Goal: Communication & Community: Answer question/provide support

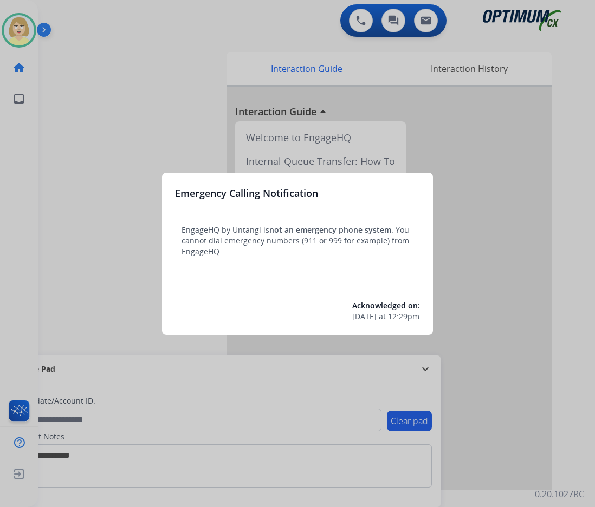
click at [109, 158] on div at bounding box center [297, 253] width 595 height 507
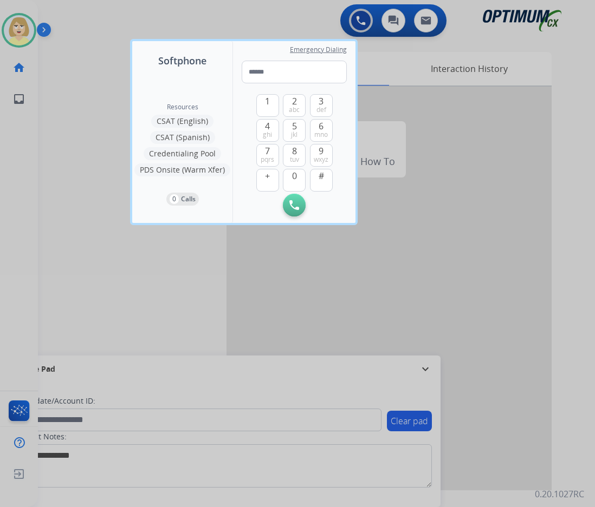
click at [109, 159] on div at bounding box center [297, 253] width 595 height 507
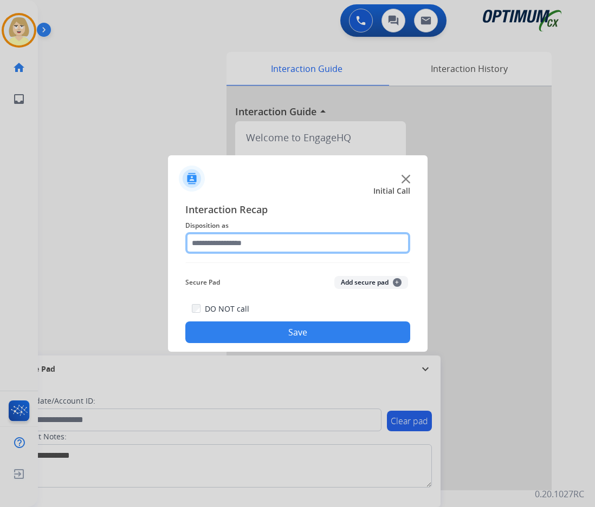
click at [246, 245] on input "text" at bounding box center [297, 243] width 225 height 22
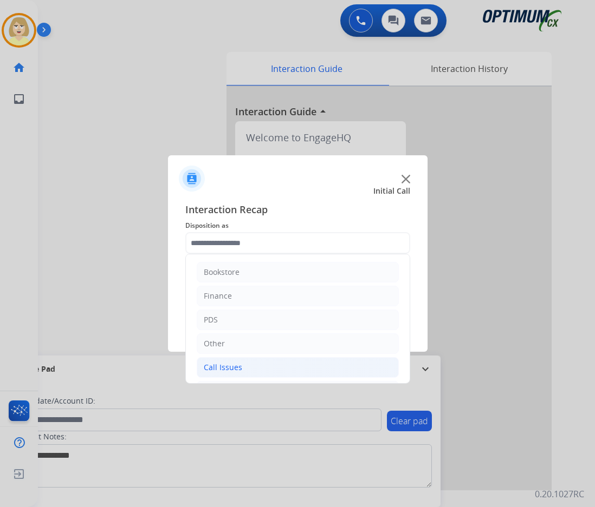
click at [225, 367] on div "Call Issues" at bounding box center [223, 367] width 38 height 11
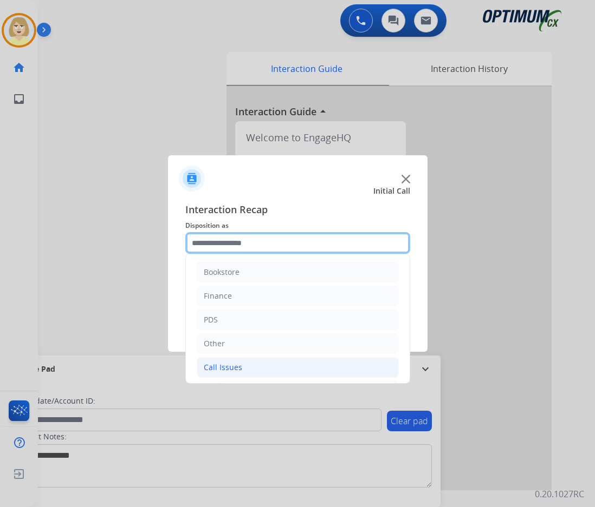
scroll to position [108, 0]
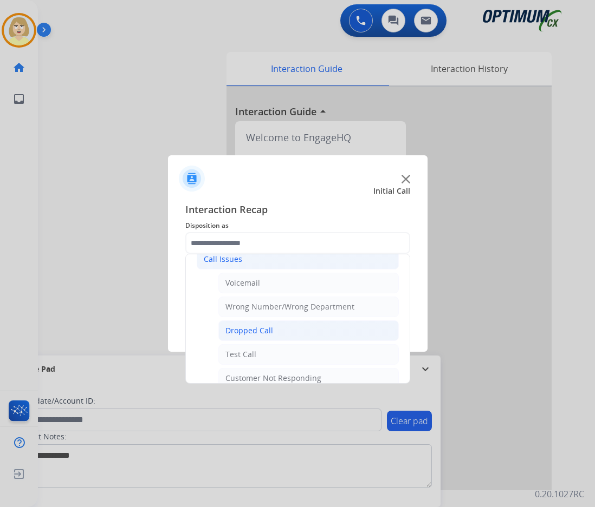
click at [260, 332] on div "Dropped Call" at bounding box center [249, 330] width 48 height 11
type input "**********"
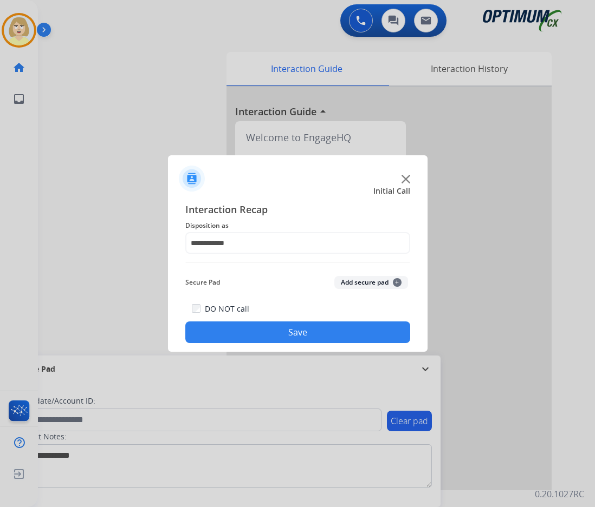
click at [352, 283] on button "Add secure pad +" at bounding box center [371, 282] width 74 height 13
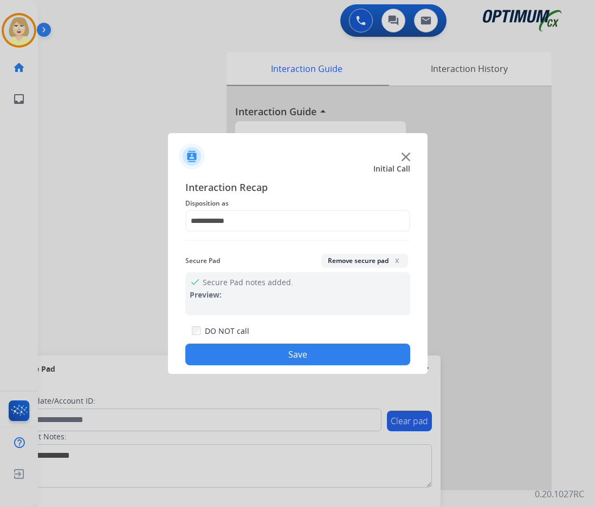
click at [247, 363] on button "Save" at bounding box center [297, 355] width 225 height 22
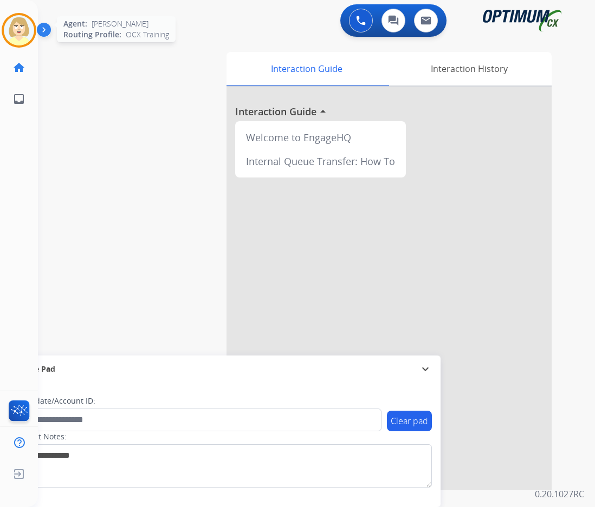
click at [22, 28] on img at bounding box center [19, 30] width 30 height 30
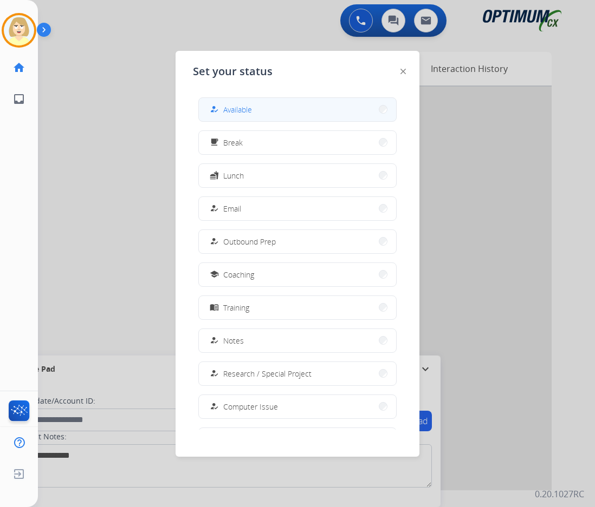
click at [233, 110] on span "Available" at bounding box center [237, 109] width 29 height 11
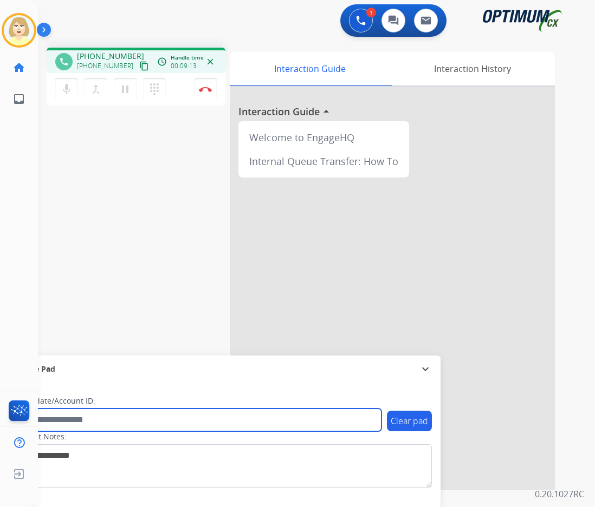
click at [59, 421] on input "text" at bounding box center [197, 420] width 367 height 23
paste input "*******"
type input "*******"
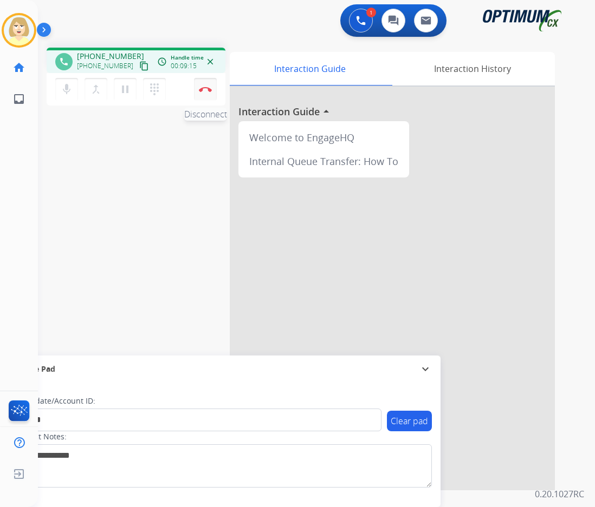
click at [203, 88] on img at bounding box center [205, 89] width 13 height 5
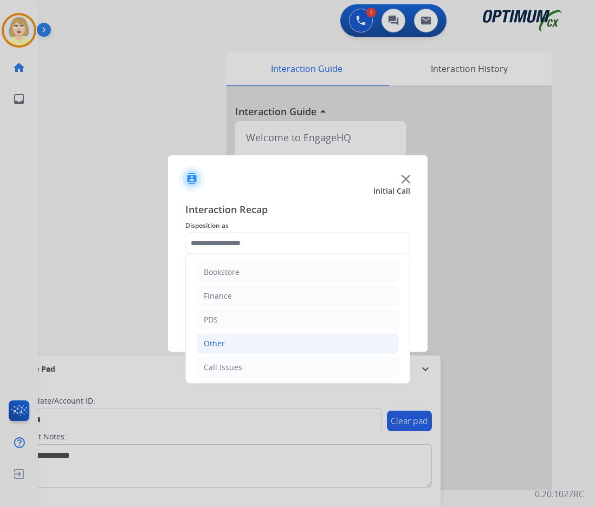
scroll to position [74, 0]
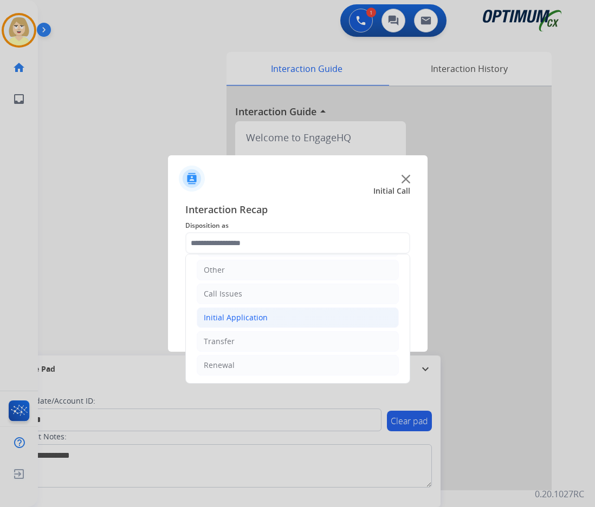
click at [224, 314] on div "Initial Application" at bounding box center [236, 317] width 64 height 11
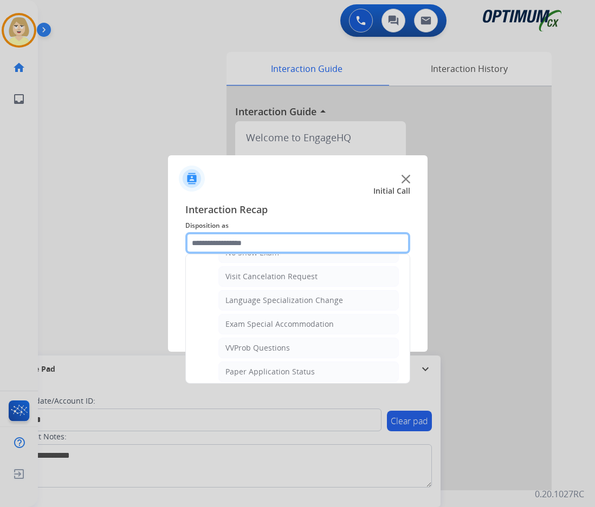
scroll to position [615, 0]
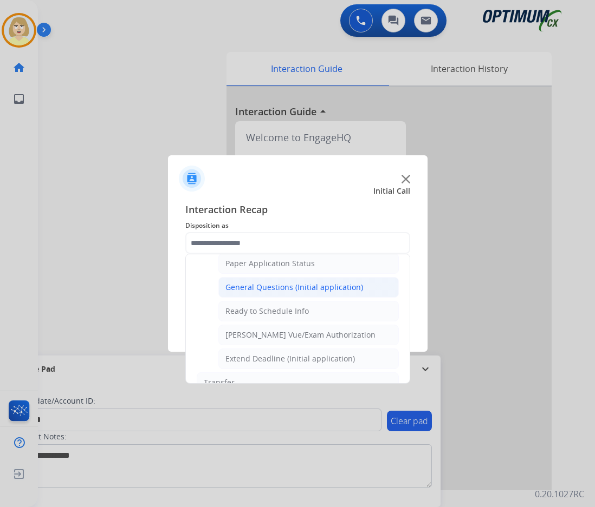
click at [257, 286] on div "General Questions (Initial application)" at bounding box center [294, 287] width 138 height 11
type input "**********"
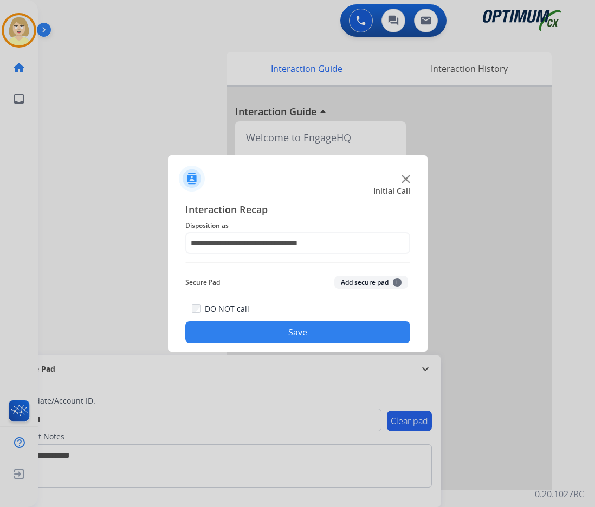
click at [373, 281] on button "Add secure pad +" at bounding box center [371, 282] width 74 height 13
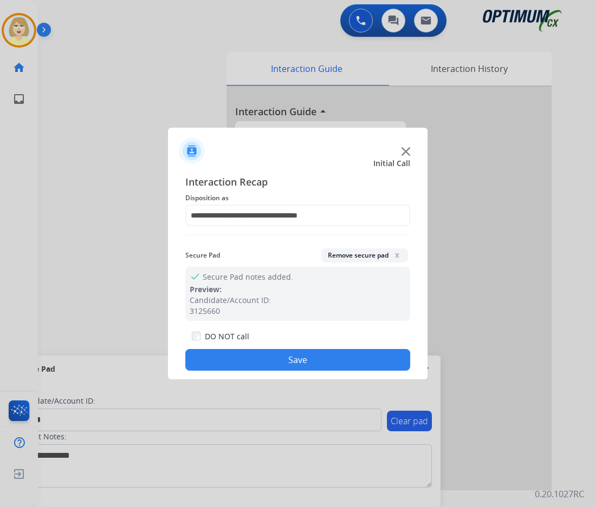
drag, startPoint x: 278, startPoint y: 360, endPoint x: 116, endPoint y: 264, distance: 188.0
click at [275, 358] on button "Save" at bounding box center [297, 360] width 225 height 22
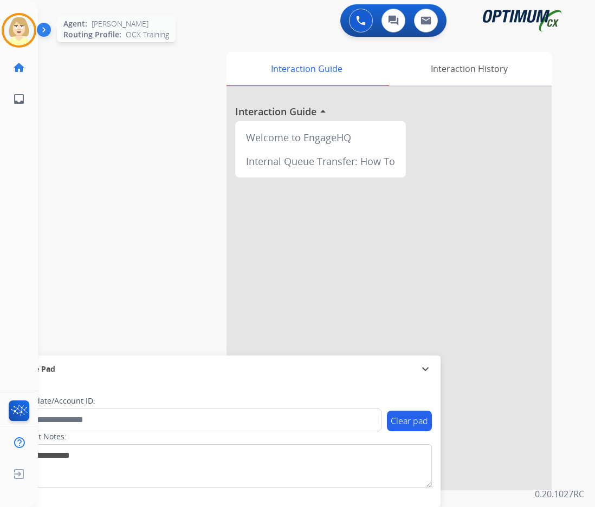
drag, startPoint x: 35, startPoint y: 28, endPoint x: 15, endPoint y: 28, distance: 19.5
click at [32, 28] on div at bounding box center [19, 30] width 35 height 35
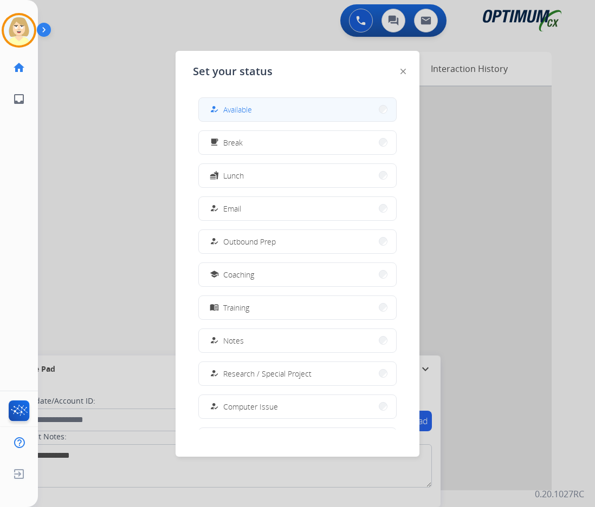
click at [235, 115] on span "Available" at bounding box center [237, 109] width 29 height 11
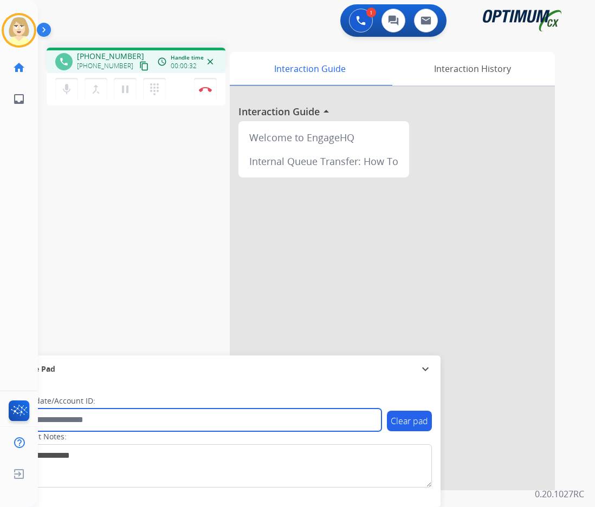
click at [57, 420] on input "text" at bounding box center [197, 420] width 367 height 23
paste input "*******"
type input "*******"
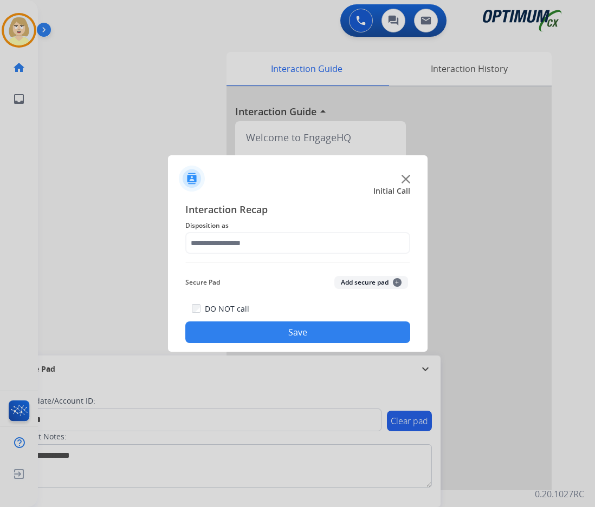
click at [103, 135] on div at bounding box center [297, 253] width 595 height 507
click at [354, 283] on button "Add secure pad +" at bounding box center [371, 282] width 74 height 13
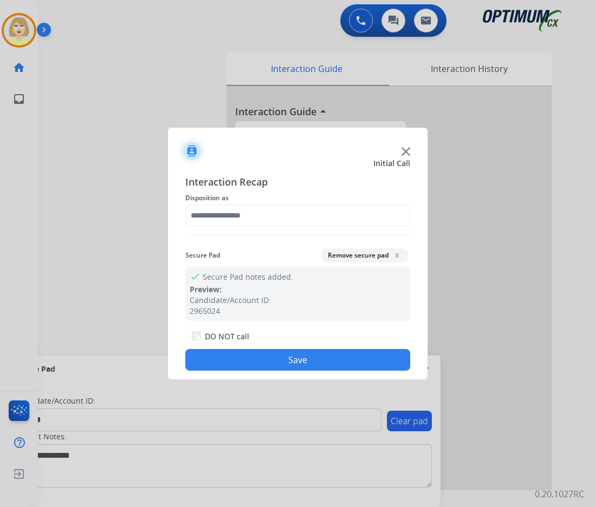
click at [341, 255] on button "Remove secure pad x" at bounding box center [364, 256] width 87 height 14
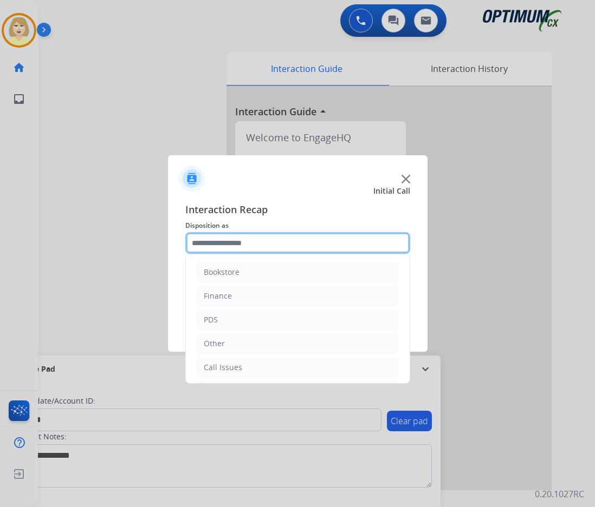
click at [249, 244] on input "text" at bounding box center [297, 243] width 225 height 22
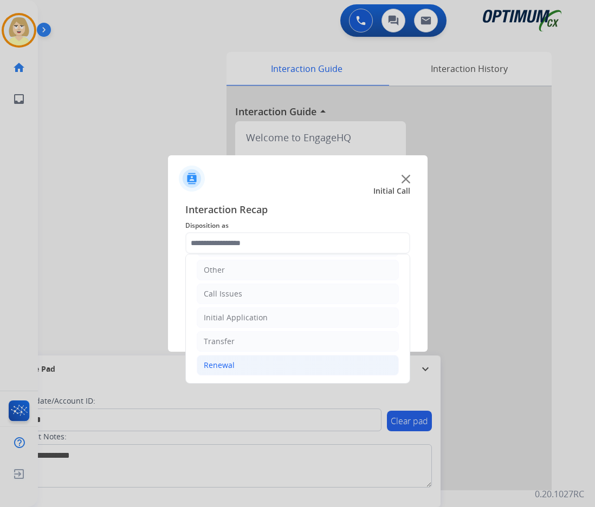
click at [217, 366] on div "Renewal" at bounding box center [219, 365] width 31 height 11
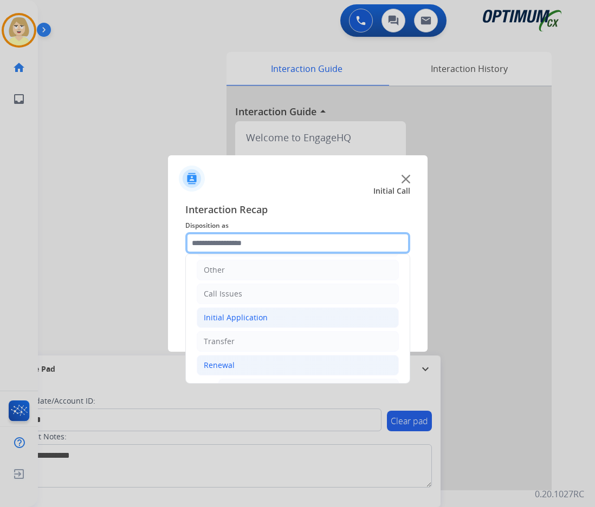
scroll to position [236, 0]
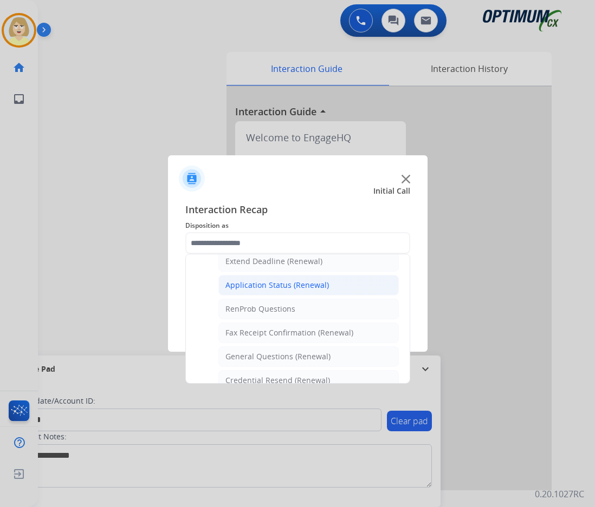
click at [266, 284] on div "Application Status (Renewal)" at bounding box center [276, 285] width 103 height 11
type input "**********"
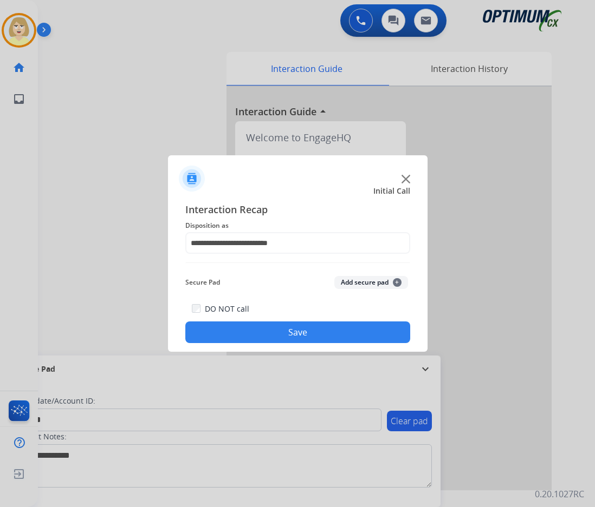
click at [357, 284] on button "Add secure pad +" at bounding box center [371, 282] width 74 height 13
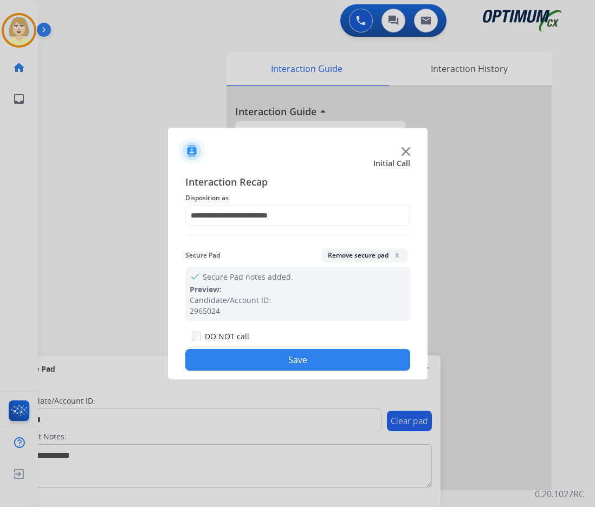
drag, startPoint x: 245, startPoint y: 359, endPoint x: 38, endPoint y: 180, distance: 273.7
click at [245, 358] on button "Save" at bounding box center [297, 360] width 225 height 22
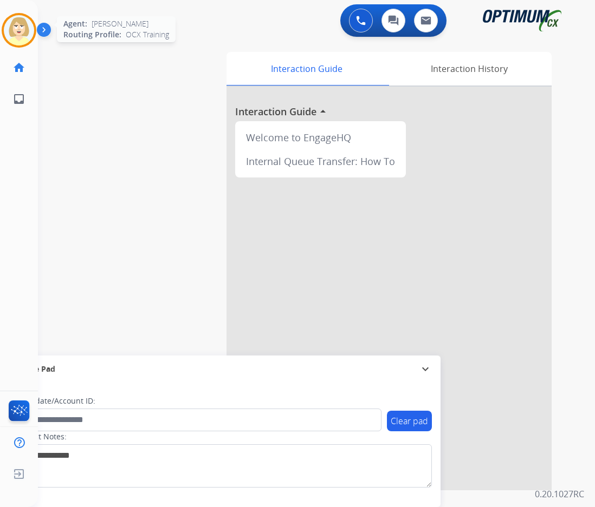
click at [5, 25] on img at bounding box center [19, 30] width 30 height 30
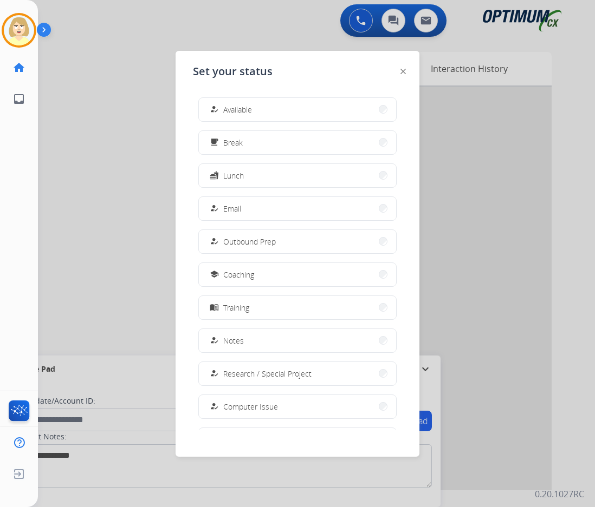
drag, startPoint x: 242, startPoint y: 109, endPoint x: 214, endPoint y: 106, distance: 27.8
click at [242, 105] on span "Available" at bounding box center [237, 109] width 29 height 11
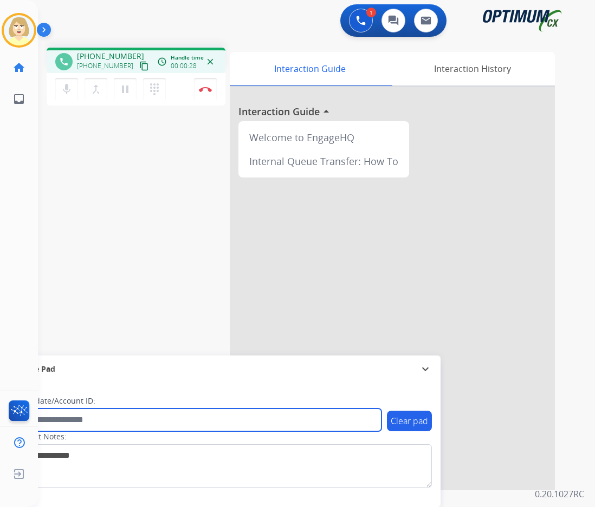
click at [51, 420] on input "text" at bounding box center [197, 420] width 367 height 23
paste input "*******"
type input "*******"
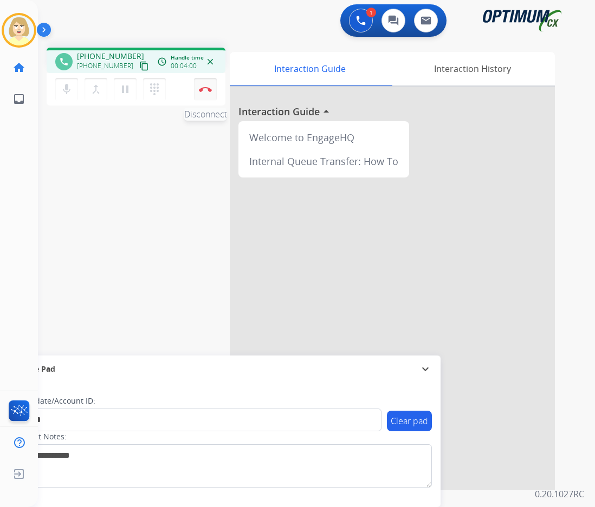
click at [202, 84] on button "Disconnect" at bounding box center [205, 89] width 23 height 23
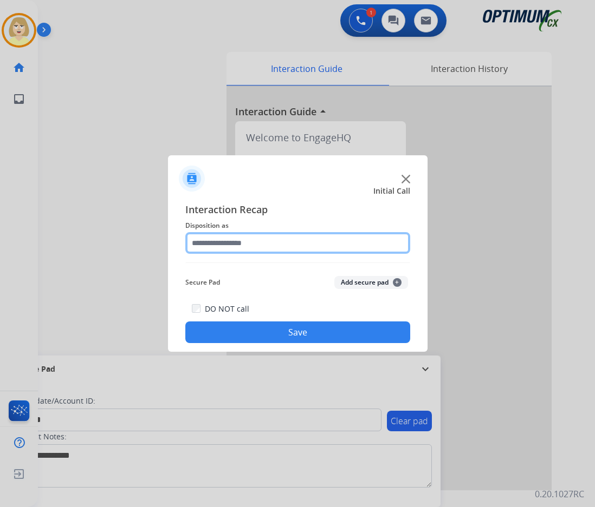
click at [245, 242] on input "text" at bounding box center [297, 243] width 225 height 22
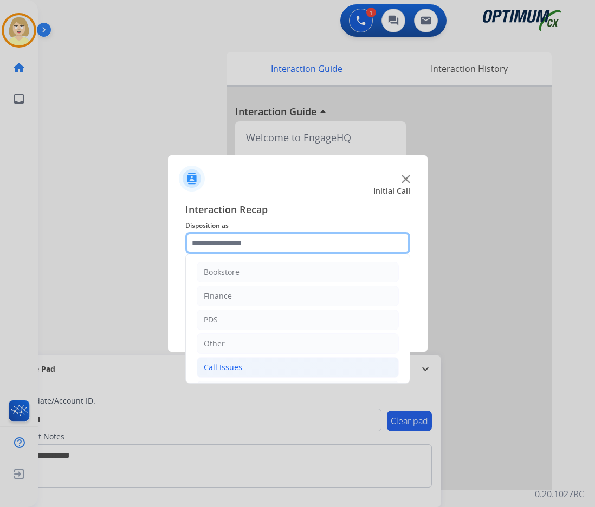
scroll to position [74, 0]
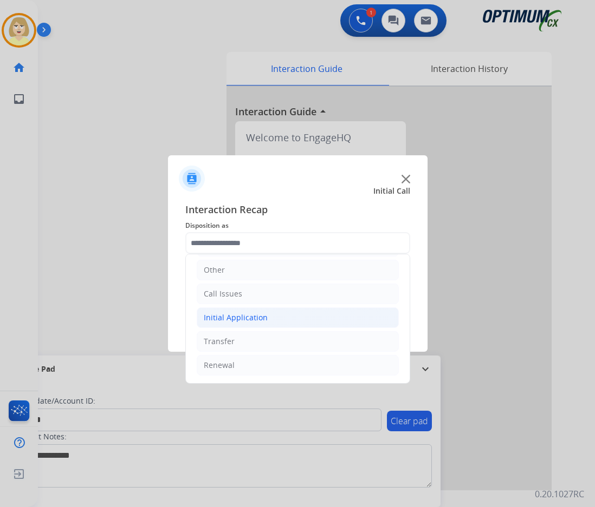
click at [252, 318] on div "Initial Application" at bounding box center [236, 317] width 64 height 11
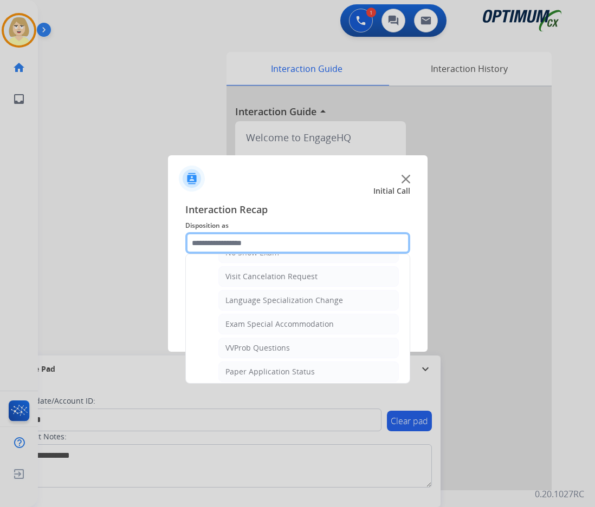
scroll to position [615, 0]
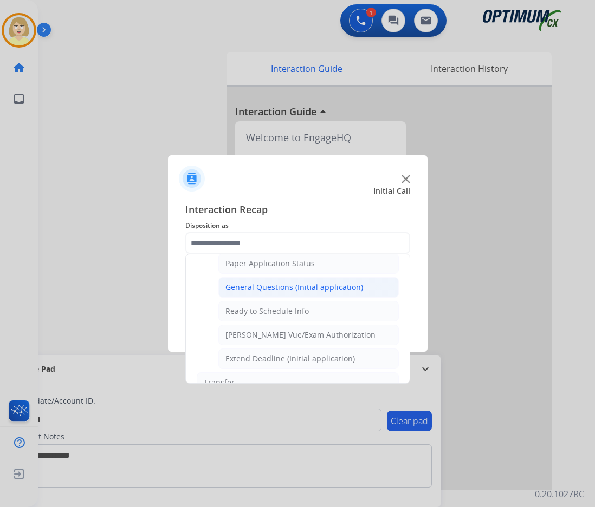
click at [273, 286] on div "General Questions (Initial application)" at bounding box center [294, 287] width 138 height 11
type input "**********"
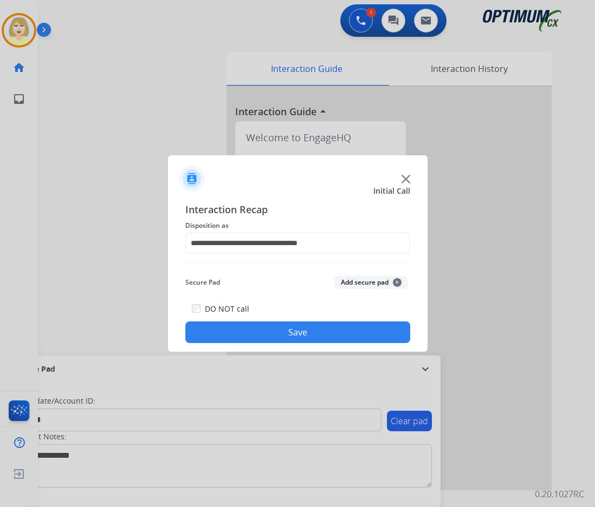
click at [355, 283] on button "Add secure pad +" at bounding box center [371, 282] width 74 height 13
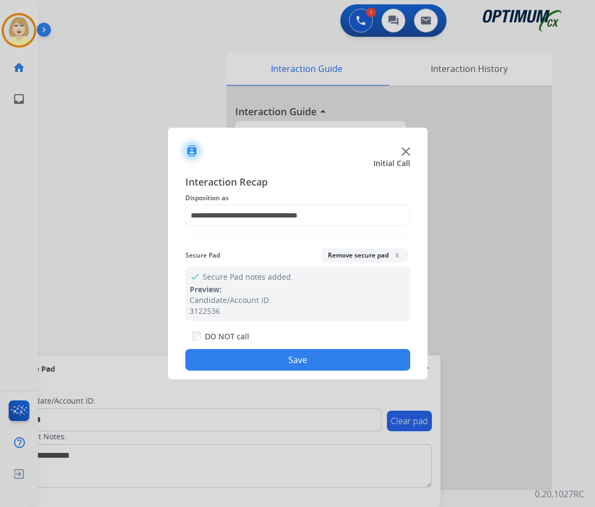
click at [270, 354] on button "Save" at bounding box center [297, 360] width 225 height 22
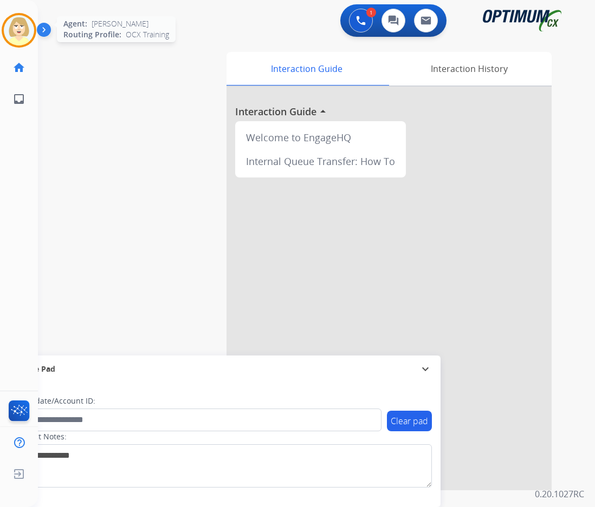
click at [21, 29] on img at bounding box center [19, 30] width 30 height 30
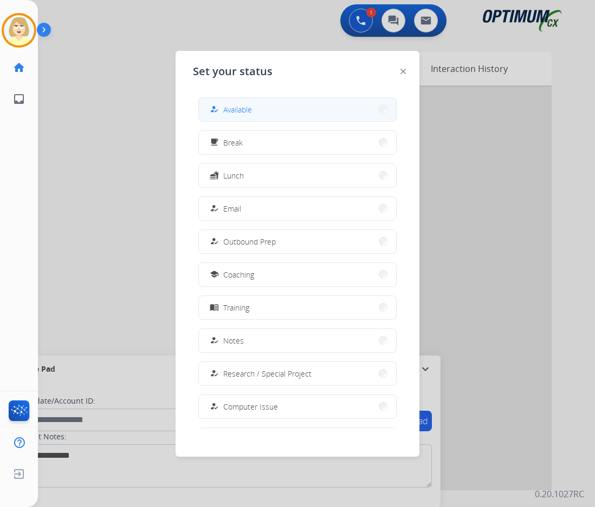
click at [229, 109] on span "Available" at bounding box center [237, 109] width 29 height 11
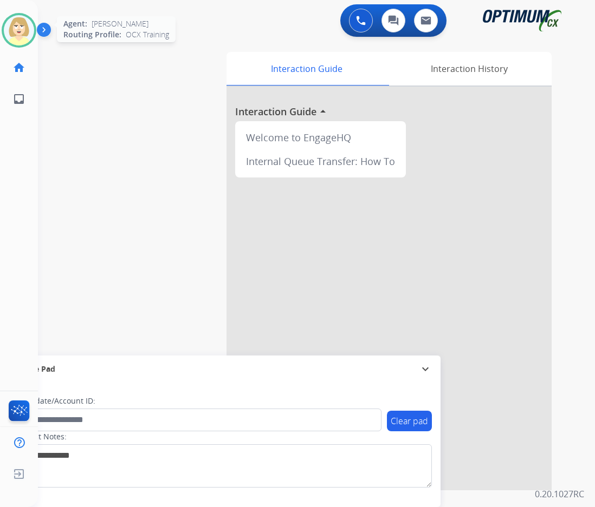
click at [19, 25] on img at bounding box center [19, 30] width 30 height 30
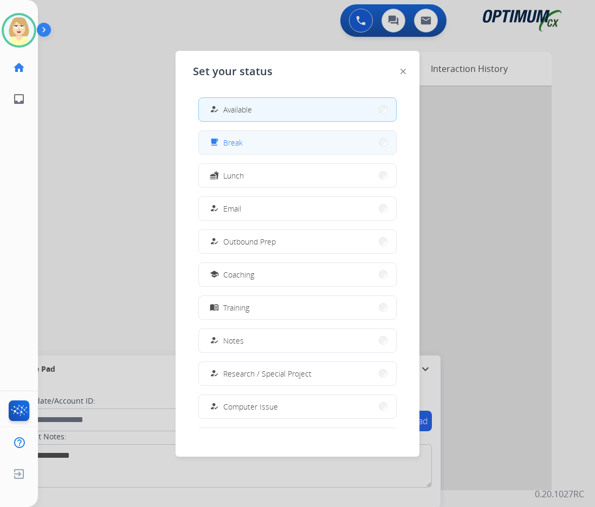
click at [230, 139] on span "Break" at bounding box center [232, 142] width 19 height 11
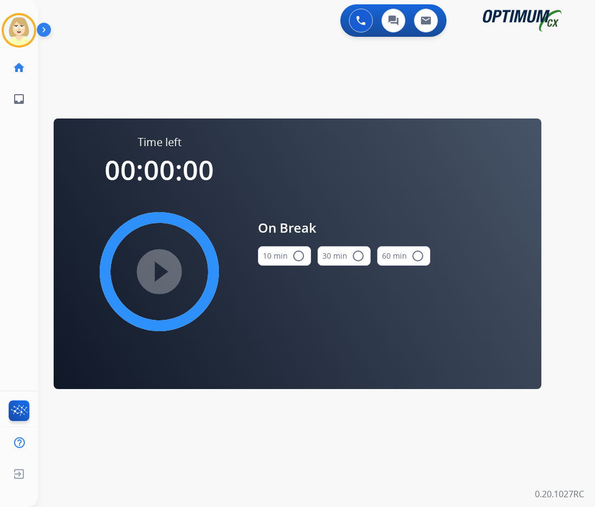
click at [296, 258] on mat-icon "radio_button_unchecked" at bounding box center [298, 256] width 13 height 13
click at [165, 265] on mat-icon "play_circle_filled" at bounding box center [159, 271] width 13 height 13
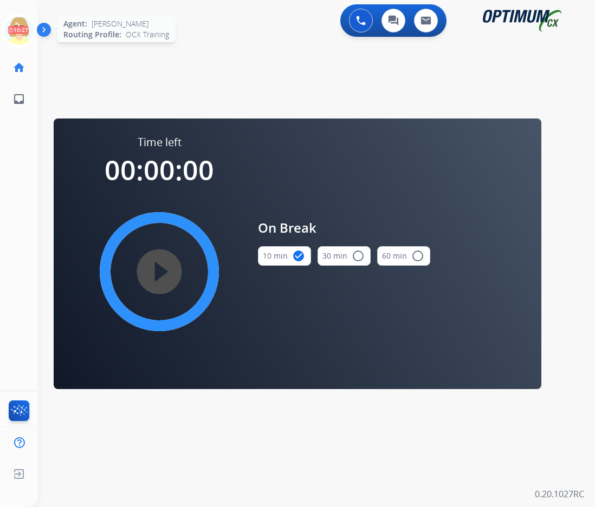
click at [21, 27] on icon at bounding box center [19, 30] width 35 height 35
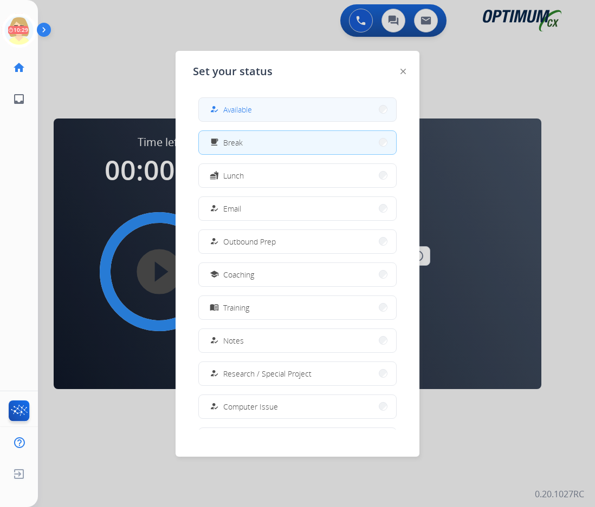
click at [247, 108] on span "Available" at bounding box center [237, 109] width 29 height 11
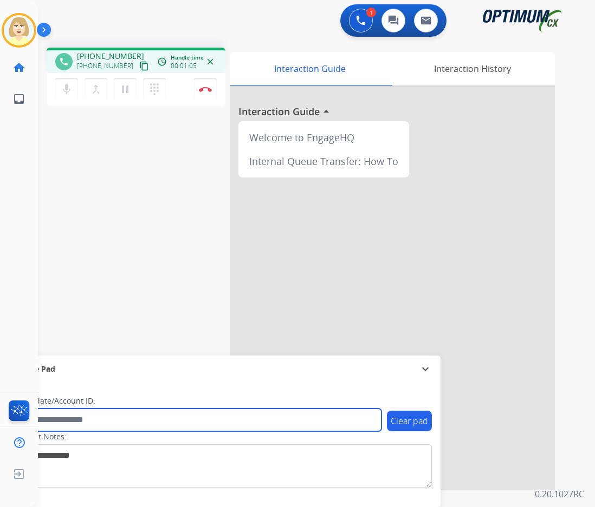
click at [65, 420] on input "text" at bounding box center [197, 420] width 367 height 23
paste input "*******"
type input "*******"
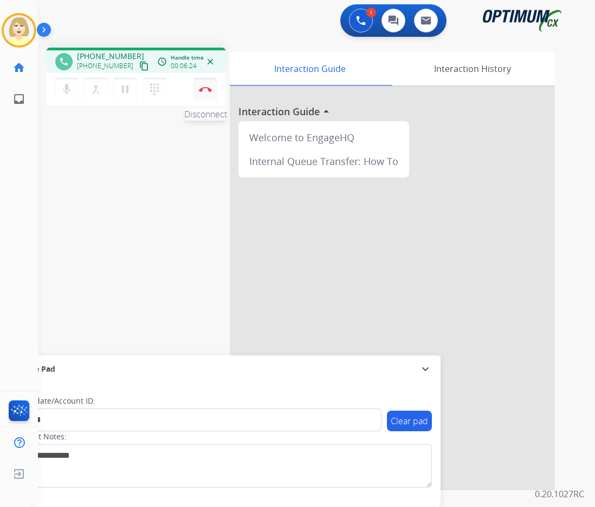
click at [205, 89] on img at bounding box center [205, 89] width 13 height 5
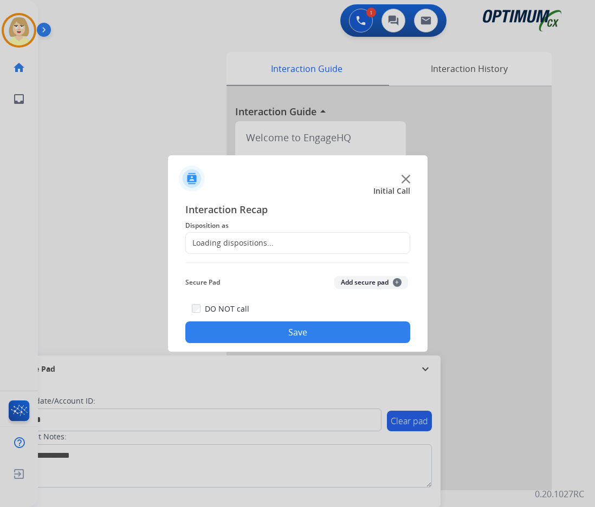
click at [236, 241] on div "Loading dispositions..." at bounding box center [230, 243] width 88 height 11
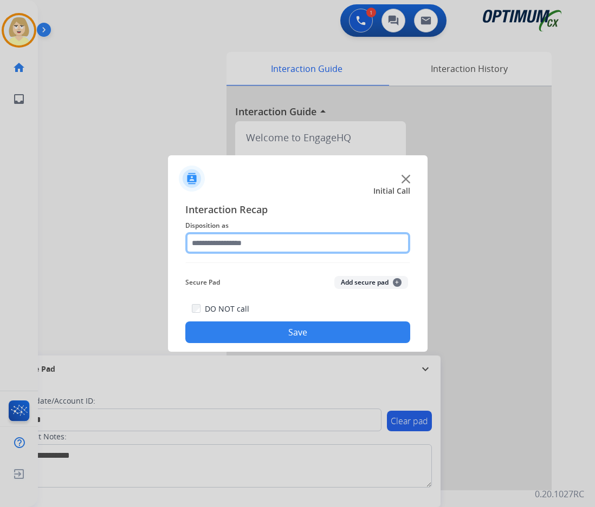
click at [234, 245] on input "text" at bounding box center [297, 243] width 225 height 22
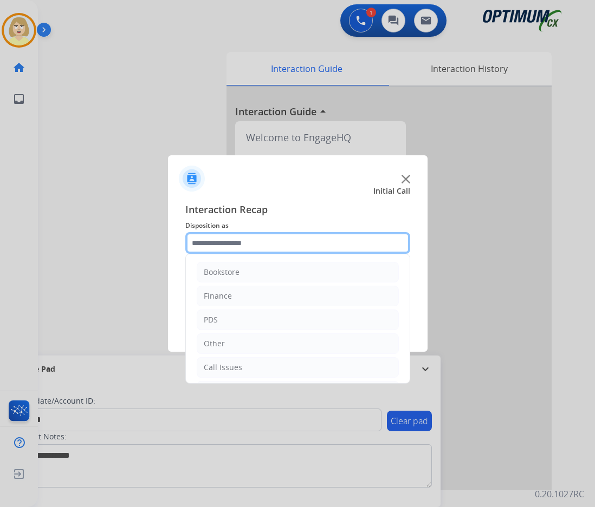
scroll to position [74, 0]
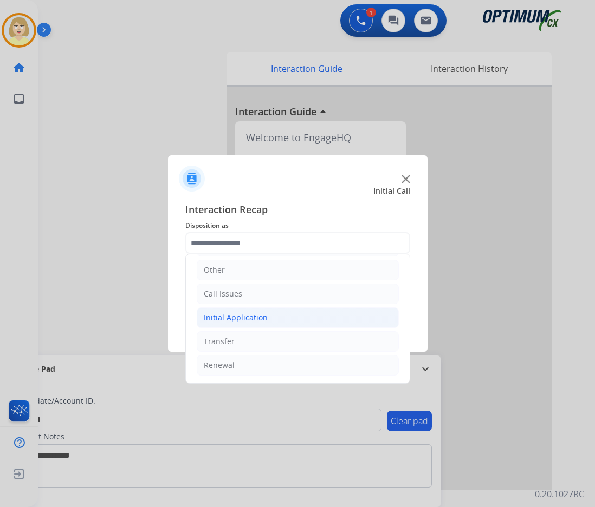
click at [229, 318] on div "Initial Application" at bounding box center [236, 317] width 64 height 11
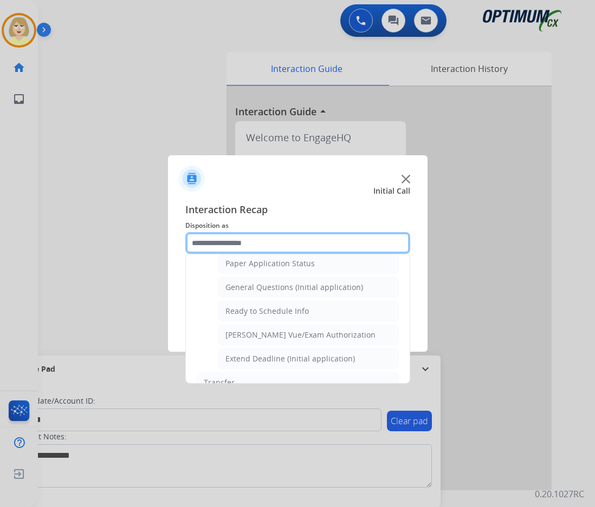
scroll to position [656, 0]
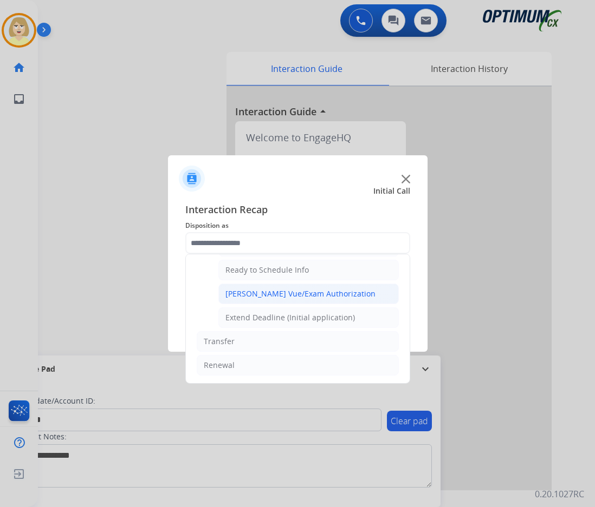
click at [269, 293] on div "[PERSON_NAME] Vue/Exam Authorization" at bounding box center [300, 294] width 150 height 11
type input "**********"
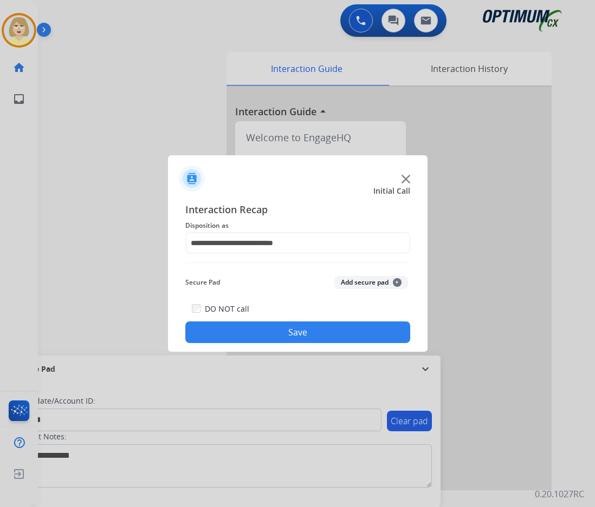
click at [361, 277] on button "Add secure pad +" at bounding box center [371, 282] width 74 height 13
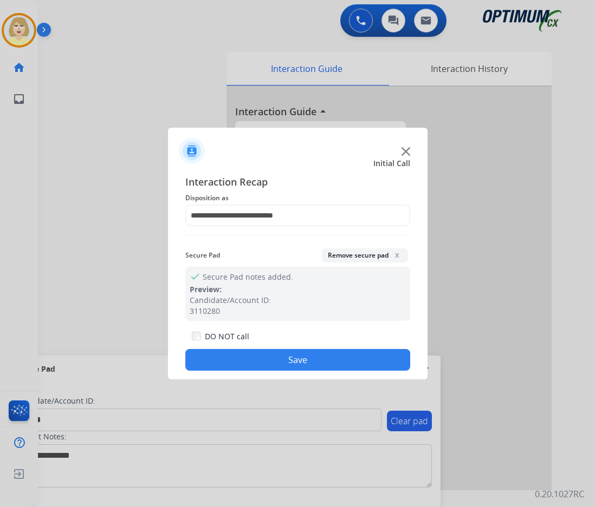
drag, startPoint x: 278, startPoint y: 358, endPoint x: 183, endPoint y: 229, distance: 160.4
click at [276, 356] on button "Save" at bounding box center [297, 360] width 225 height 22
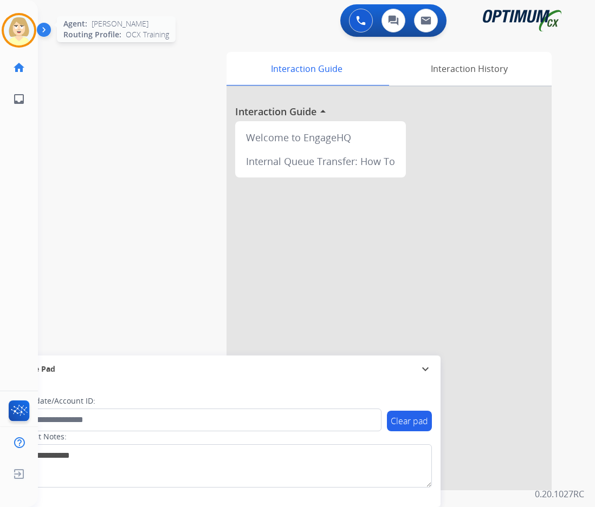
click at [15, 24] on img at bounding box center [19, 30] width 30 height 30
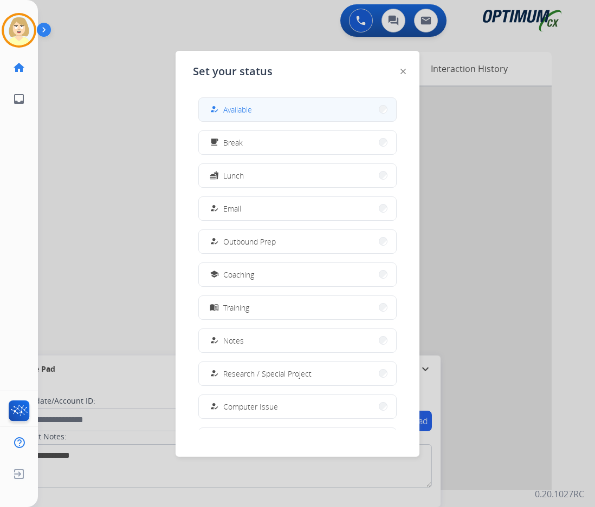
click at [236, 106] on span "Available" at bounding box center [237, 109] width 29 height 11
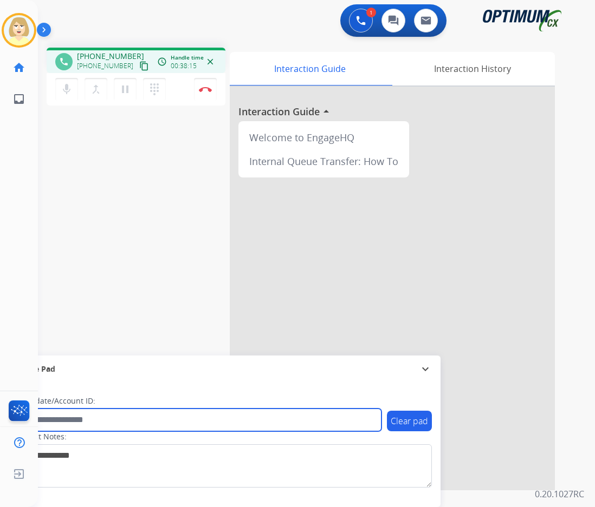
click at [67, 419] on input "text" at bounding box center [197, 420] width 367 height 23
paste input "*******"
type input "*******"
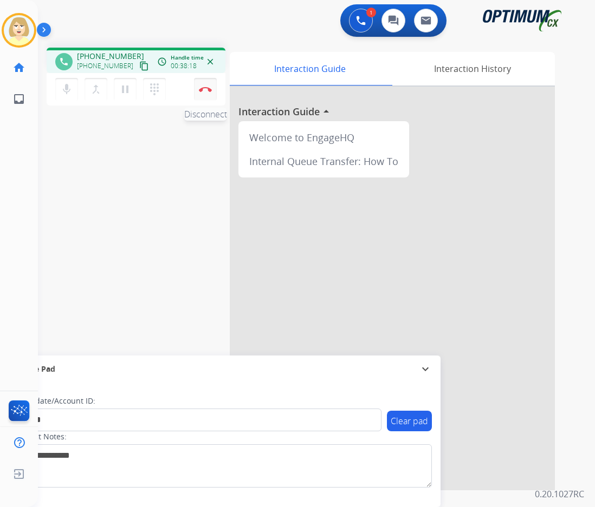
click at [205, 87] on img at bounding box center [205, 89] width 13 height 5
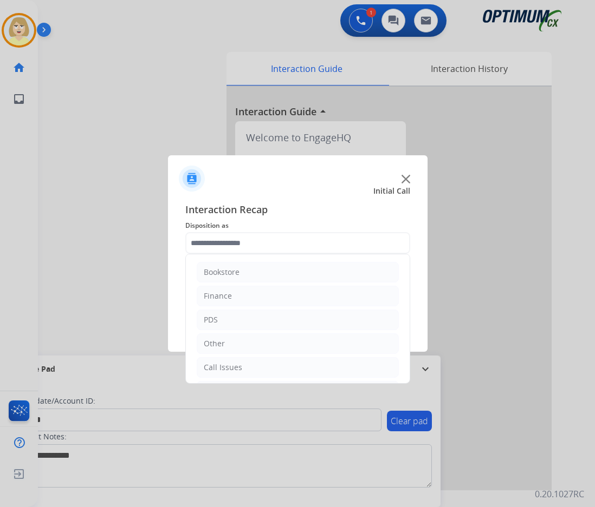
click at [229, 247] on input "text" at bounding box center [297, 243] width 225 height 22
click at [237, 319] on div "Initial Application" at bounding box center [236, 317] width 64 height 11
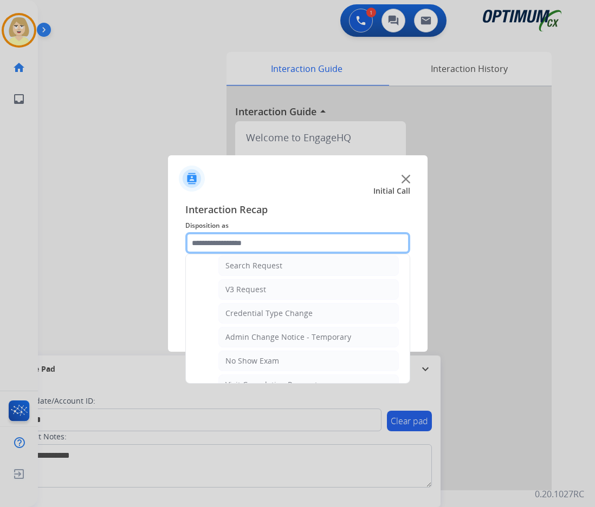
scroll to position [561, 0]
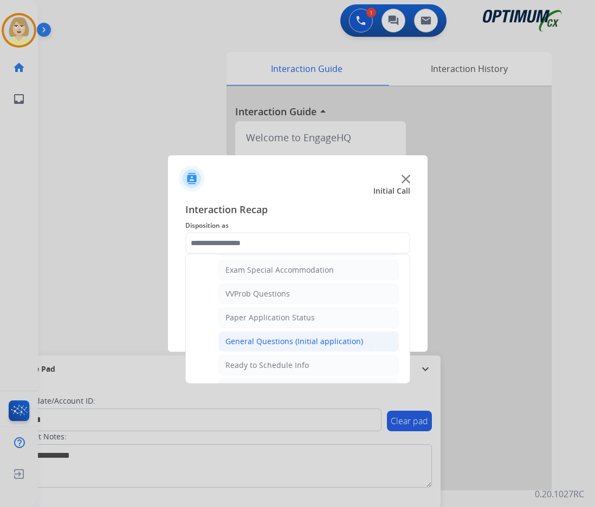
click at [249, 345] on div "General Questions (Initial application)" at bounding box center [294, 341] width 138 height 11
type input "**********"
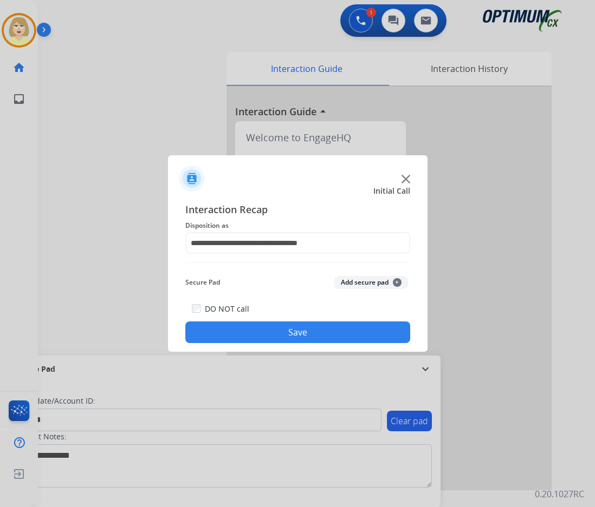
click at [347, 283] on button "Add secure pad +" at bounding box center [371, 282] width 74 height 13
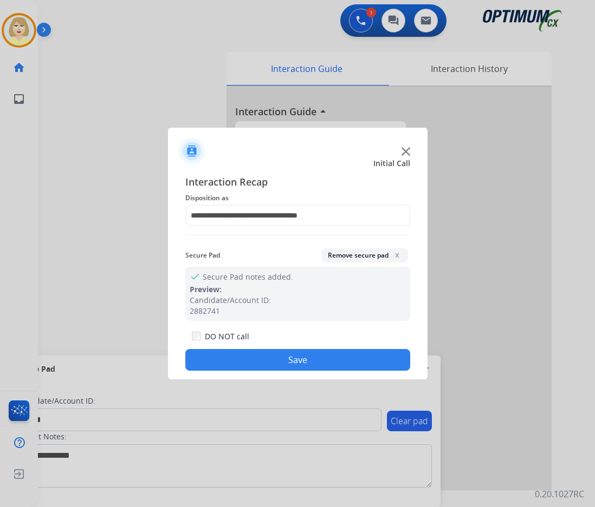
drag, startPoint x: 254, startPoint y: 353, endPoint x: 233, endPoint y: 339, distance: 25.4
click at [247, 349] on div "DO NOT call Save" at bounding box center [297, 350] width 225 height 41
click at [16, 37] on div at bounding box center [297, 253] width 595 height 507
click at [299, 358] on button "Save" at bounding box center [297, 360] width 225 height 22
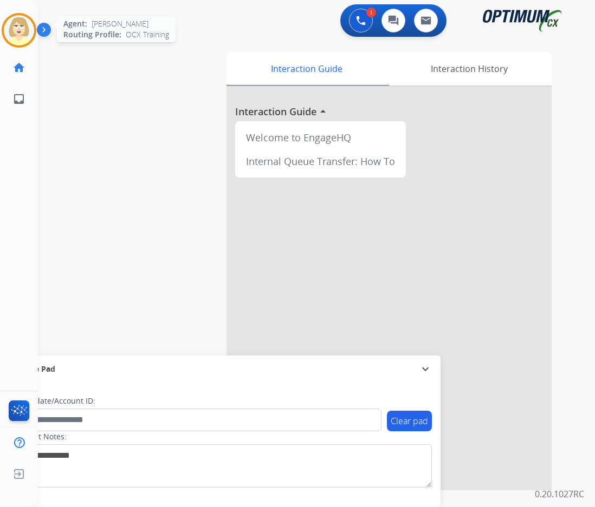
click at [28, 31] on img at bounding box center [19, 30] width 30 height 30
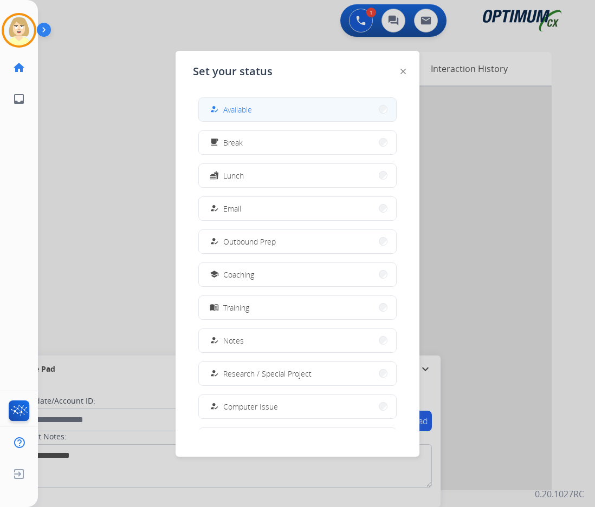
click at [237, 110] on span "Available" at bounding box center [237, 109] width 29 height 11
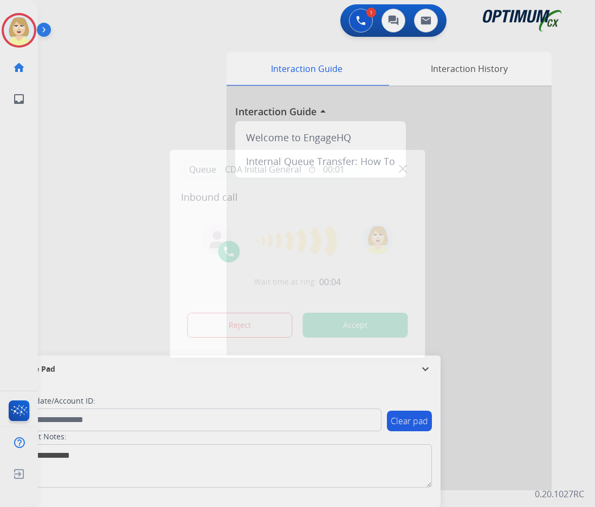
click at [121, 112] on div at bounding box center [297, 253] width 595 height 507
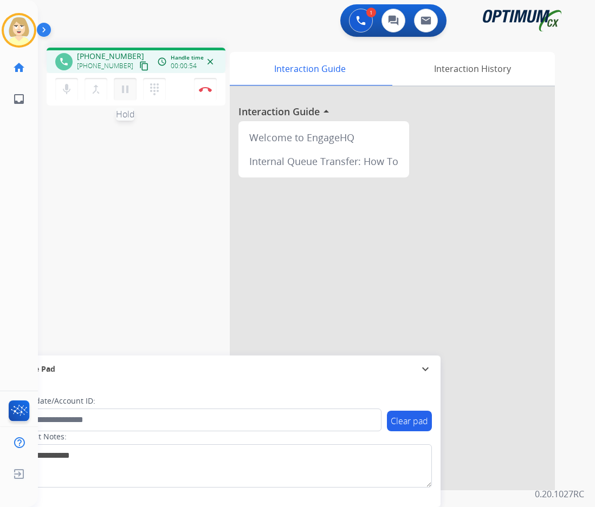
click at [127, 89] on mat-icon "pause" at bounding box center [125, 89] width 13 height 13
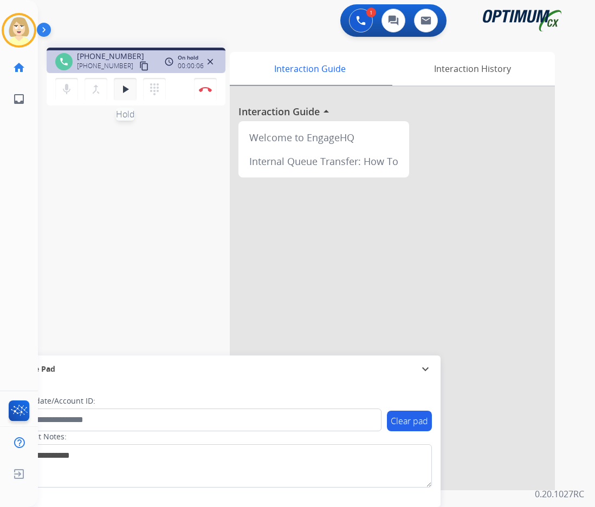
click at [127, 89] on mat-icon "play_arrow" at bounding box center [125, 89] width 13 height 13
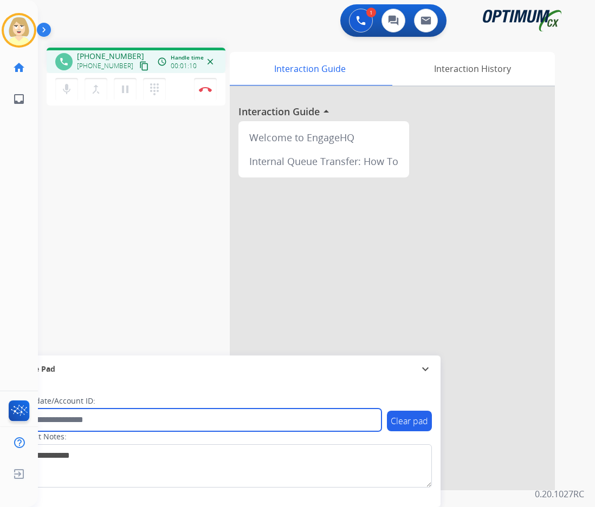
click at [82, 416] on input "text" at bounding box center [197, 420] width 367 height 23
paste input "*******"
type input "*******"
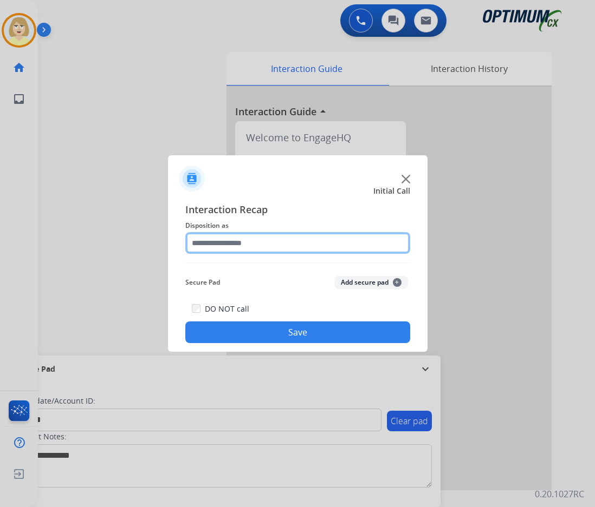
click at [223, 238] on input "text" at bounding box center [297, 243] width 225 height 22
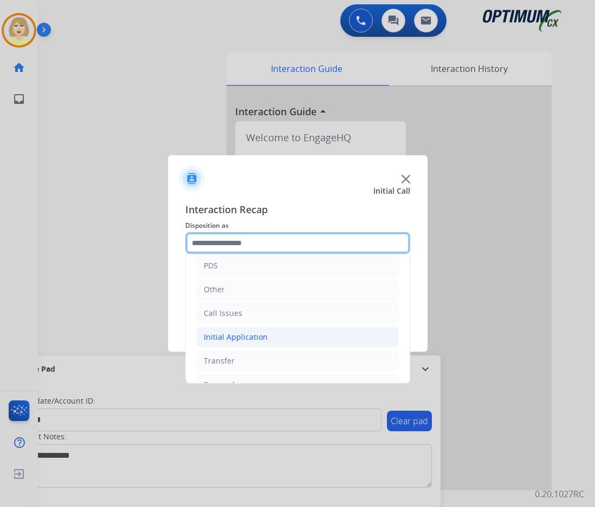
scroll to position [74, 0]
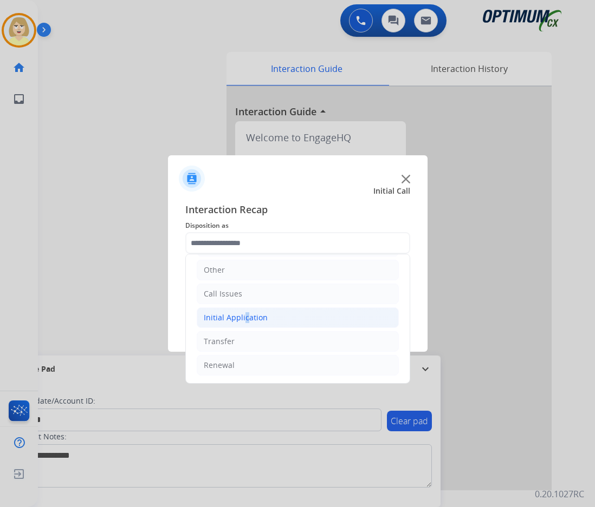
click at [242, 315] on div "Initial Application" at bounding box center [236, 317] width 64 height 11
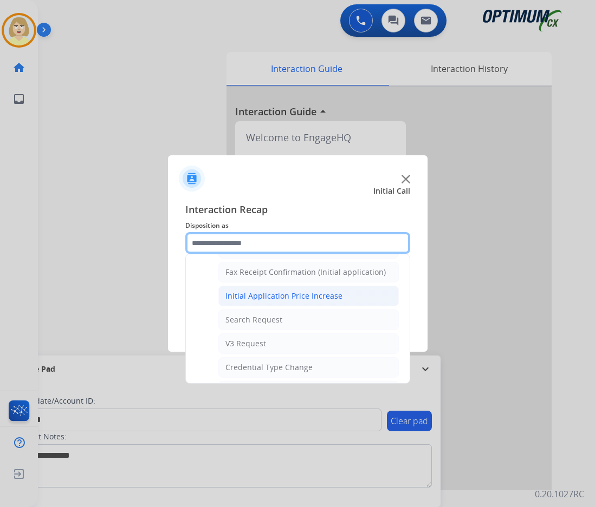
scroll to position [561, 0]
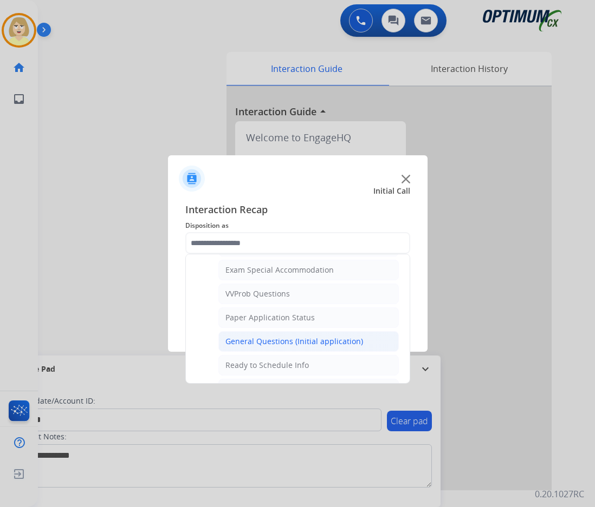
click at [257, 341] on div "General Questions (Initial application)" at bounding box center [294, 341] width 138 height 11
type input "**********"
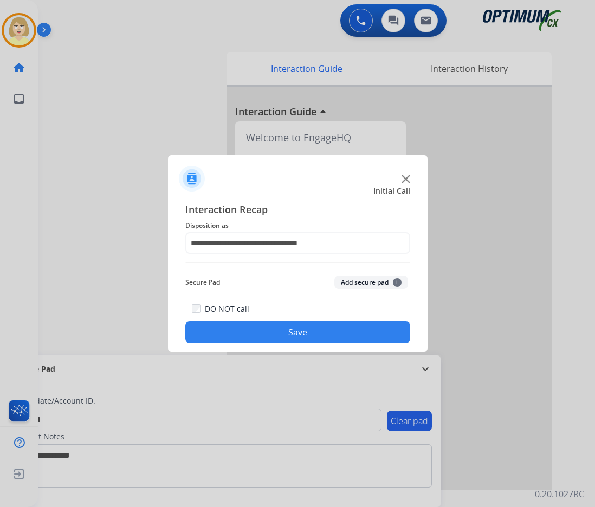
click at [339, 284] on button "Add secure pad +" at bounding box center [371, 282] width 74 height 13
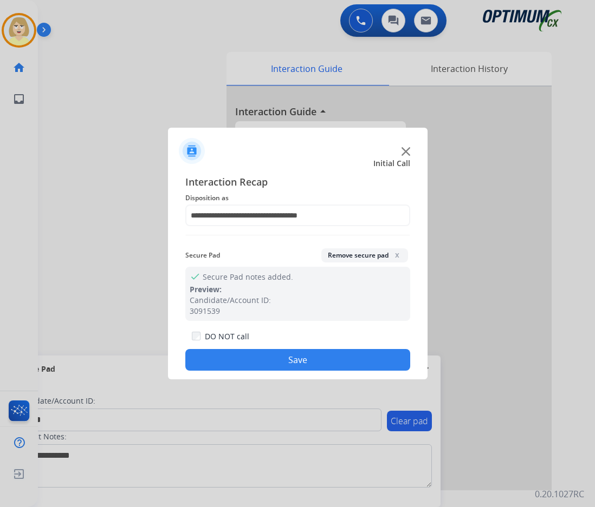
drag, startPoint x: 245, startPoint y: 356, endPoint x: 226, endPoint y: 321, distance: 40.0
click at [238, 345] on div "DO NOT call Save" at bounding box center [297, 350] width 225 height 41
click at [242, 363] on button "Save" at bounding box center [297, 360] width 225 height 22
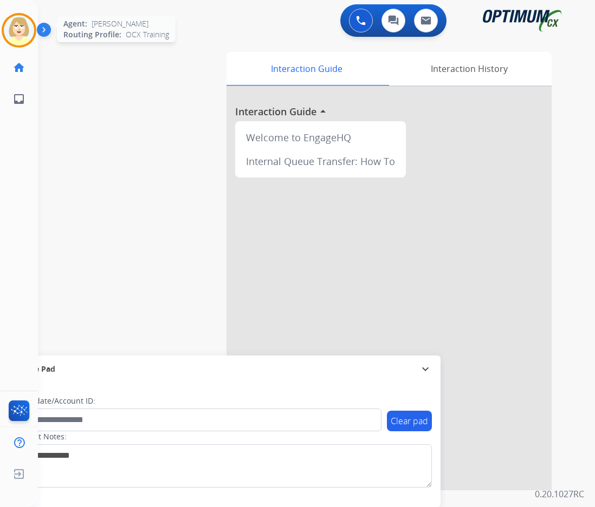
click at [17, 29] on img at bounding box center [19, 30] width 30 height 30
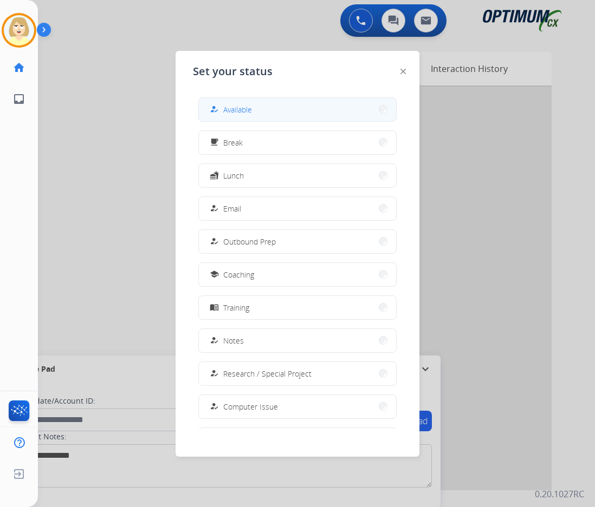
click at [239, 107] on span "Available" at bounding box center [237, 109] width 29 height 11
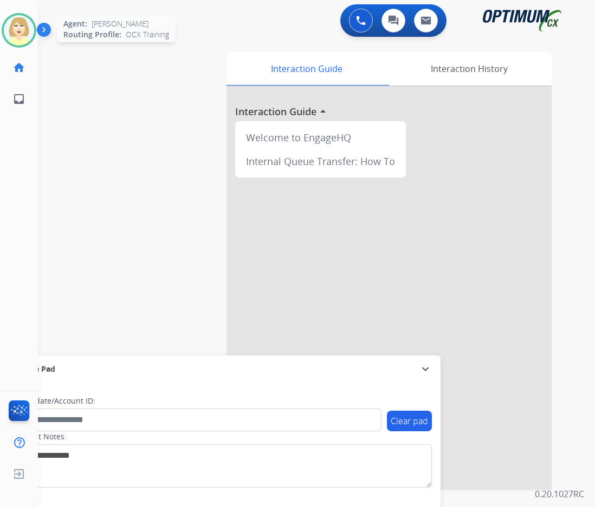
click at [14, 26] on img at bounding box center [19, 30] width 30 height 30
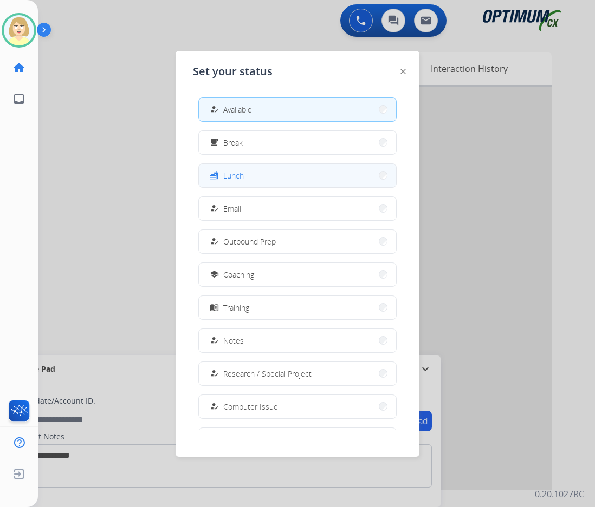
click at [237, 171] on span "Lunch" at bounding box center [233, 175] width 21 height 11
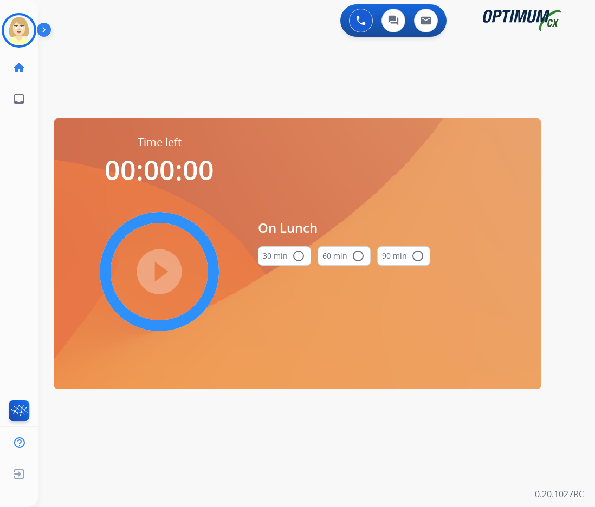
click at [296, 251] on mat-icon "radio_button_unchecked" at bounding box center [298, 256] width 13 height 13
drag, startPoint x: 159, startPoint y: 270, endPoint x: 63, endPoint y: 212, distance: 112.5
click at [158, 269] on mat-icon "play_circle_filled" at bounding box center [159, 271] width 13 height 13
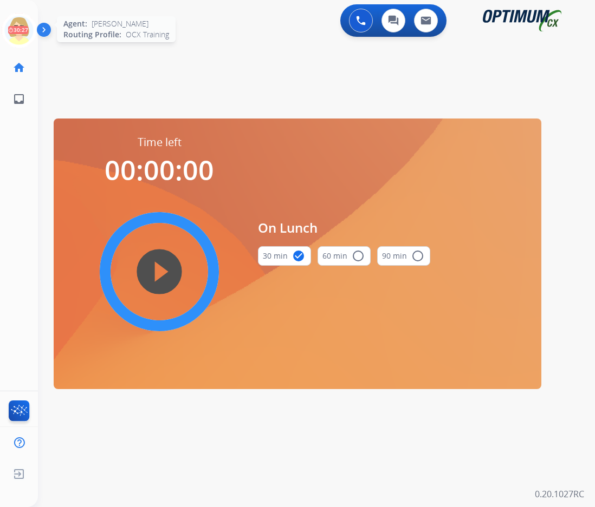
click at [18, 25] on icon at bounding box center [19, 30] width 35 height 35
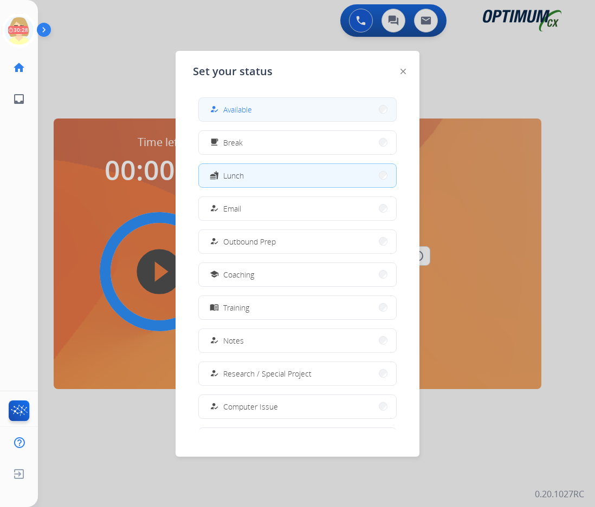
click at [243, 108] on span "Available" at bounding box center [237, 109] width 29 height 11
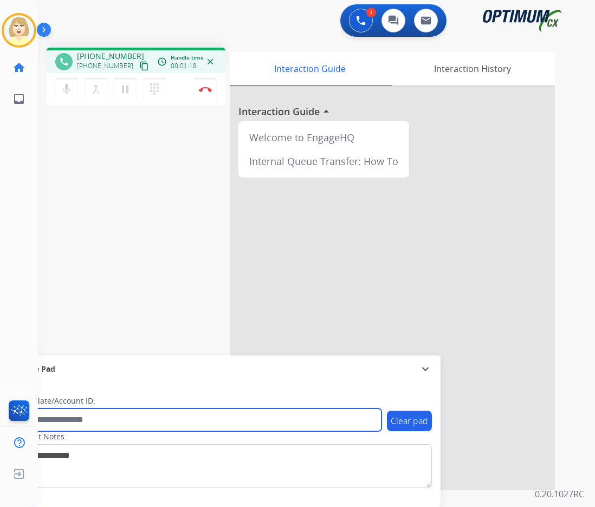
click at [69, 422] on input "text" at bounding box center [197, 420] width 367 height 23
paste input "*******"
type input "*******"
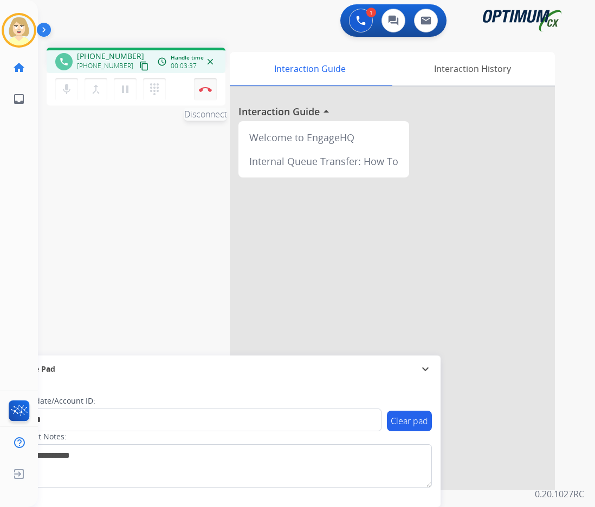
click at [204, 87] on img at bounding box center [205, 89] width 13 height 5
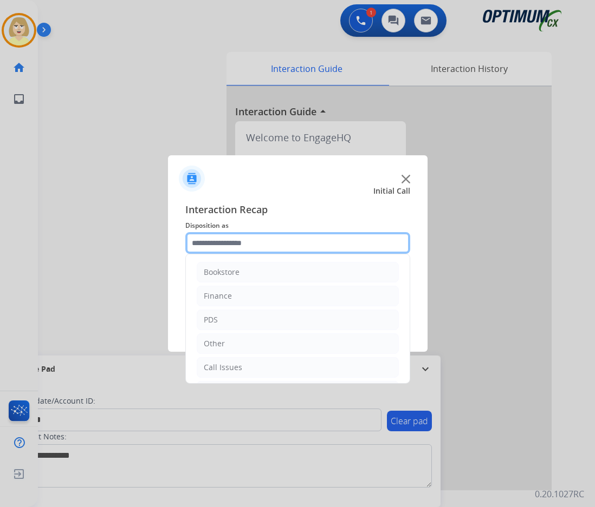
click at [211, 249] on input "text" at bounding box center [297, 243] width 225 height 22
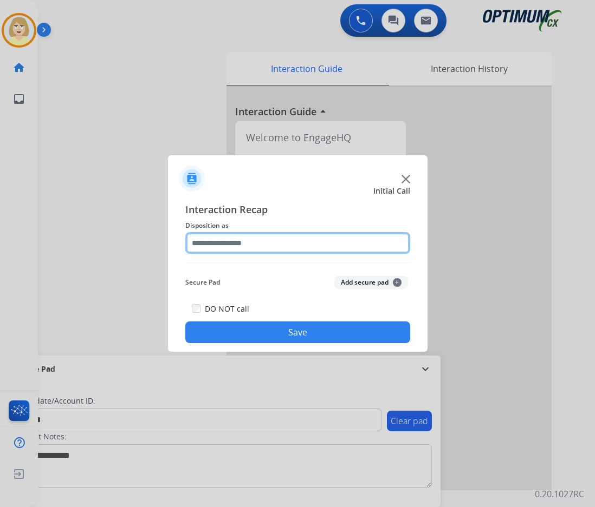
click at [264, 245] on input "text" at bounding box center [297, 243] width 225 height 22
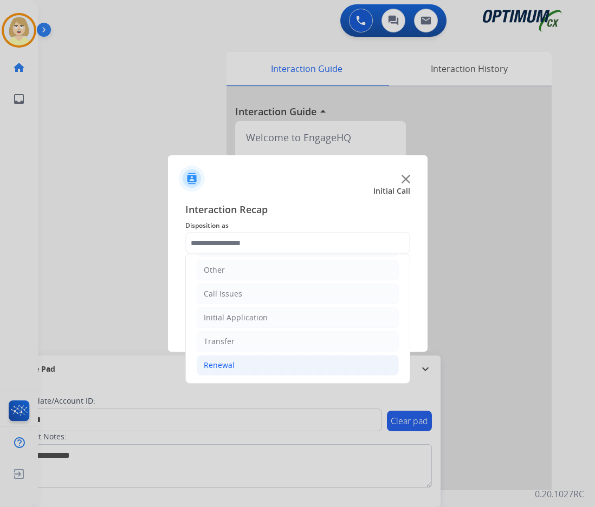
drag, startPoint x: 225, startPoint y: 363, endPoint x: 286, endPoint y: 294, distance: 92.5
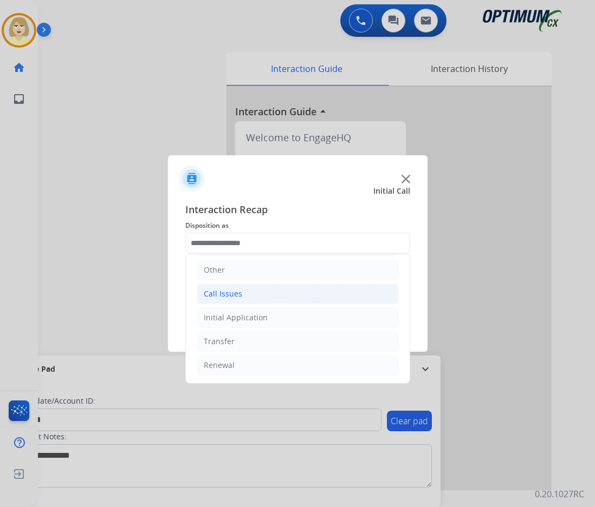
click at [225, 363] on div "Renewal" at bounding box center [219, 365] width 31 height 11
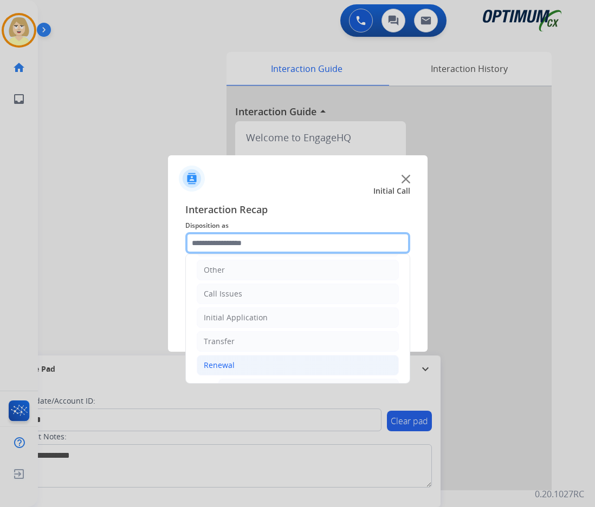
scroll to position [236, 0]
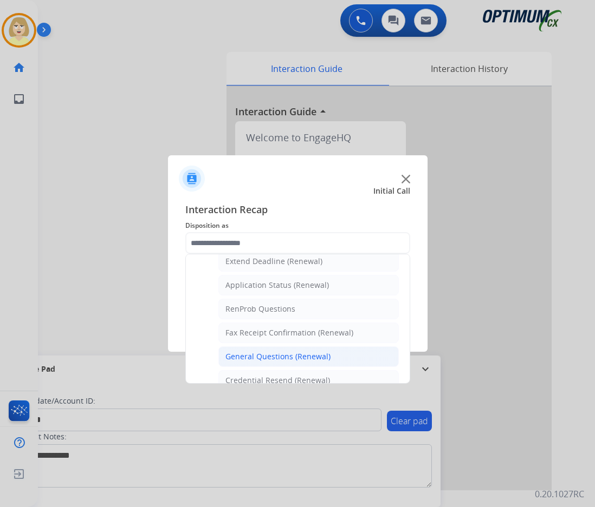
click at [278, 356] on div "General Questions (Renewal)" at bounding box center [277, 356] width 105 height 11
type input "**********"
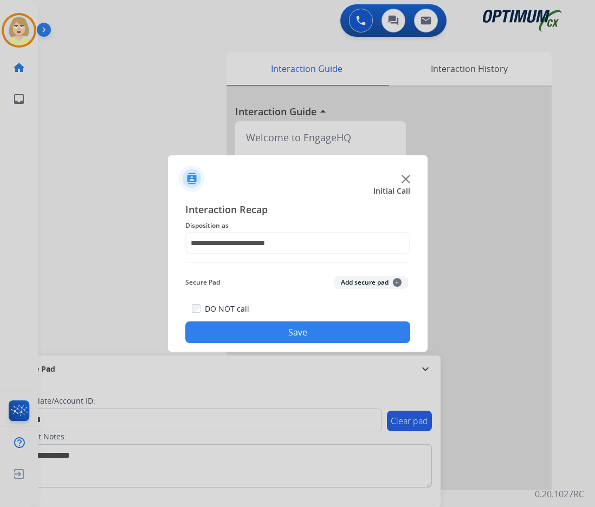
click at [352, 284] on button "Add secure pad +" at bounding box center [371, 282] width 74 height 13
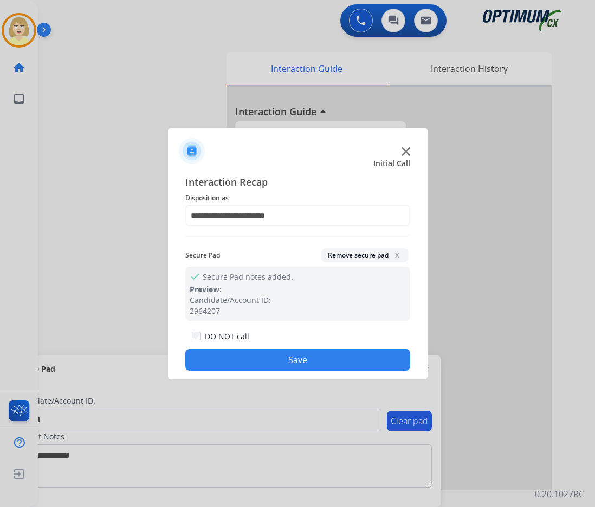
drag, startPoint x: 272, startPoint y: 361, endPoint x: 233, endPoint y: 331, distance: 49.4
click at [267, 360] on button "Save" at bounding box center [297, 360] width 225 height 22
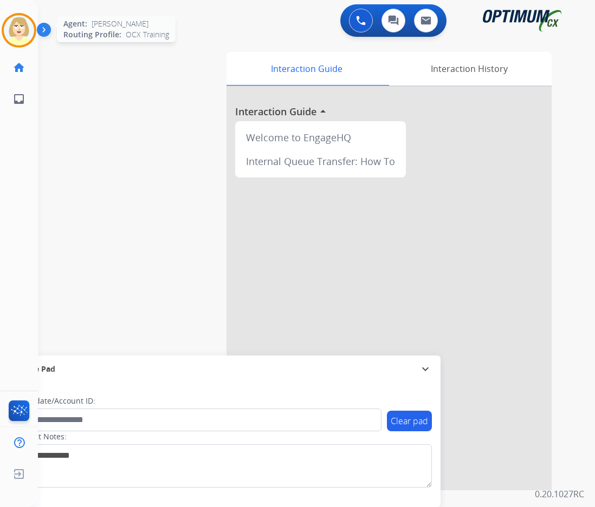
click at [19, 28] on img at bounding box center [19, 30] width 30 height 30
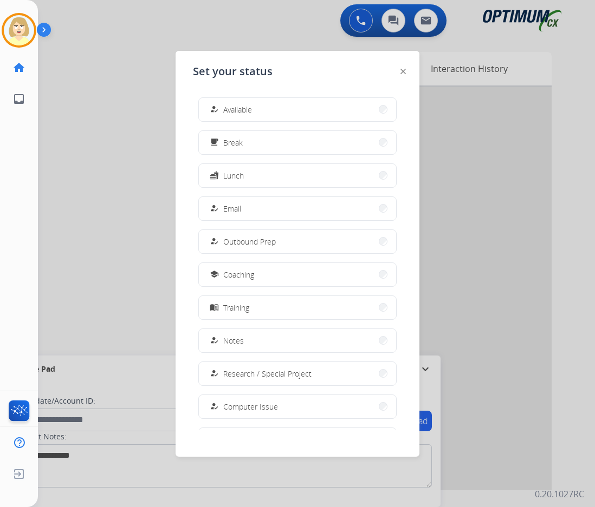
drag, startPoint x: 239, startPoint y: 110, endPoint x: 231, endPoint y: 108, distance: 8.3
click at [236, 108] on span "Available" at bounding box center [237, 109] width 29 height 11
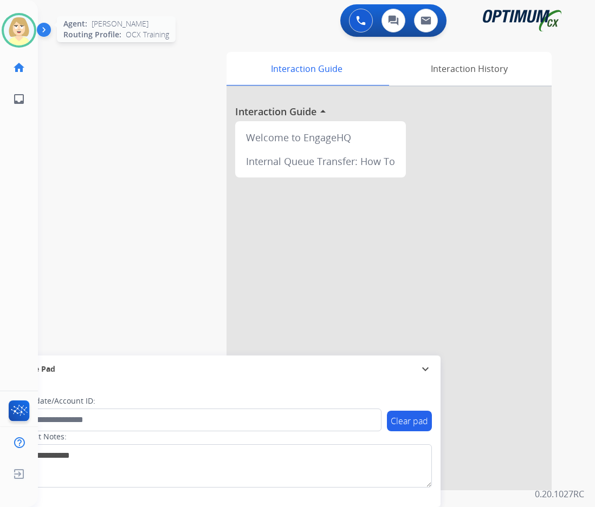
click at [22, 20] on img at bounding box center [19, 30] width 30 height 30
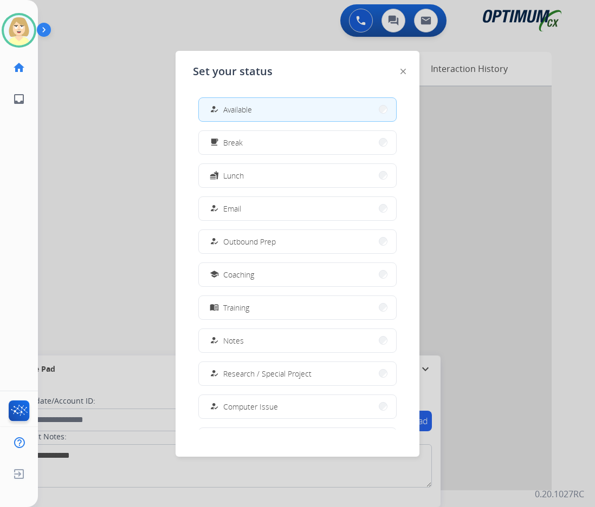
click at [238, 274] on span "Coaching" at bounding box center [238, 274] width 31 height 11
